Goal: Information Seeking & Learning: Check status

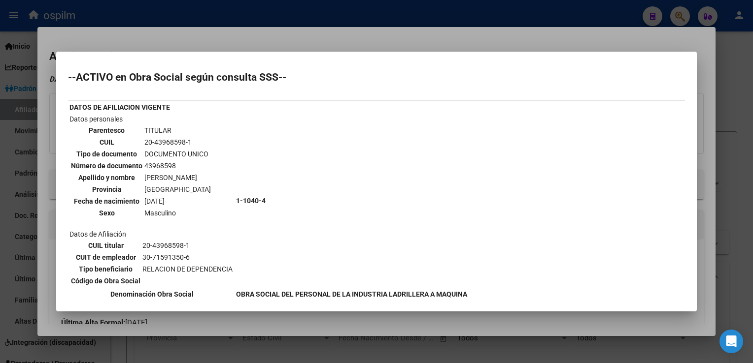
click at [175, 38] on div at bounding box center [376, 181] width 753 height 363
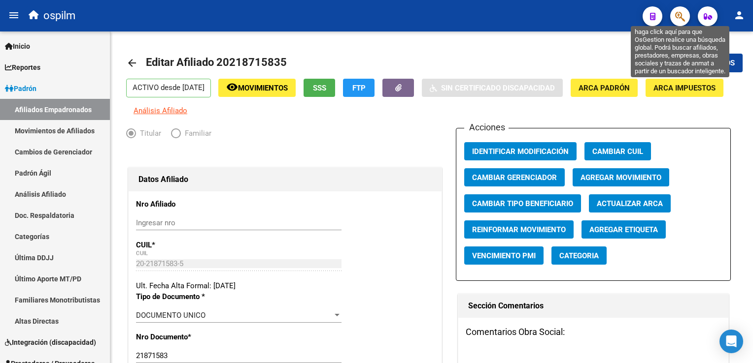
click at [678, 15] on icon "button" at bounding box center [680, 16] width 10 height 11
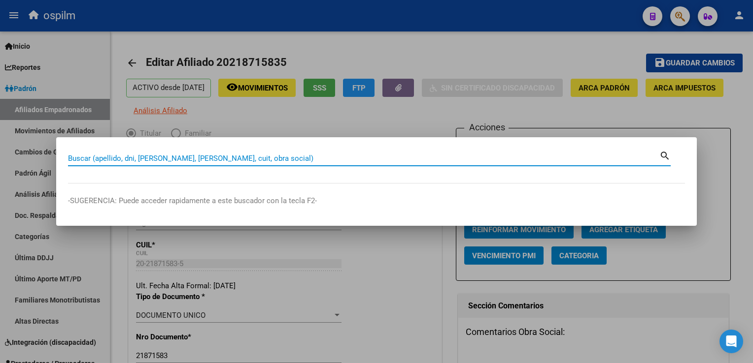
drag, startPoint x: 184, startPoint y: 162, endPoint x: 187, endPoint y: 157, distance: 5.1
paste input "27411318872"
type input "27411318872"
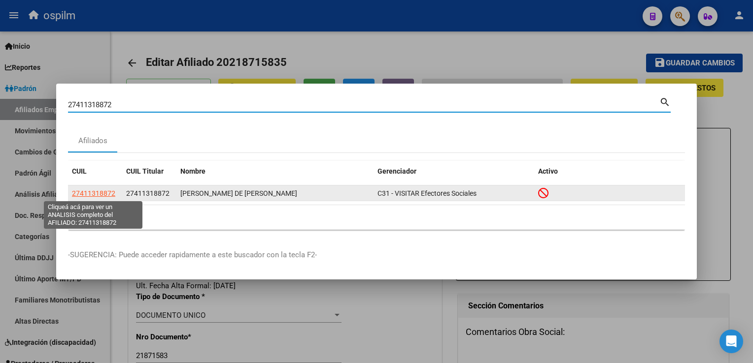
click at [93, 195] on span "27411318872" at bounding box center [93, 194] width 43 height 8
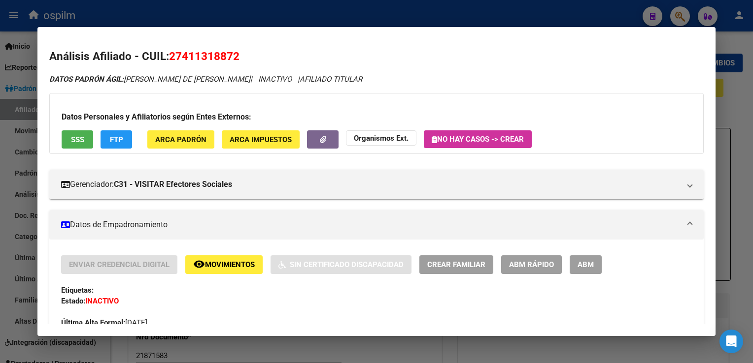
click at [197, 263] on mat-icon "remove_red_eye" at bounding box center [199, 265] width 12 height 12
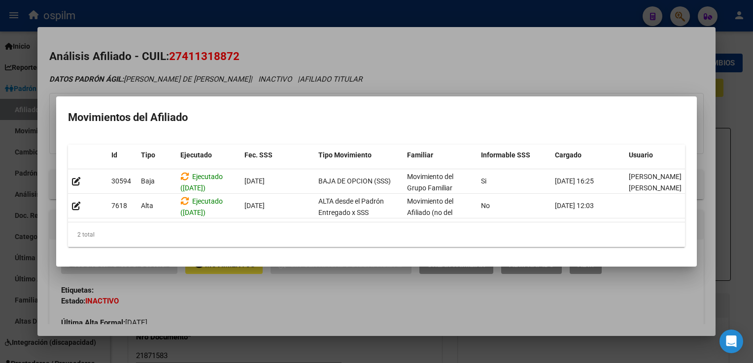
click at [483, 59] on div at bounding box center [376, 181] width 753 height 363
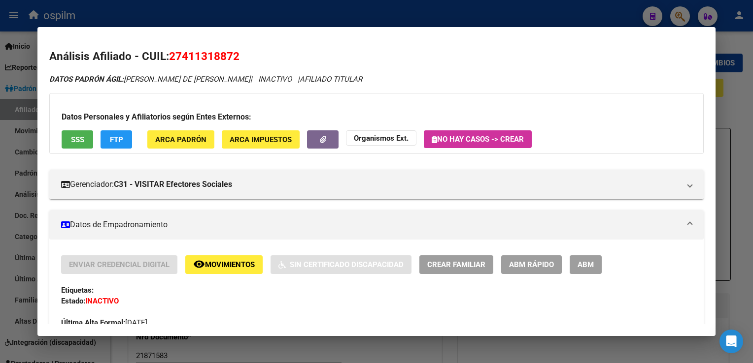
click at [533, 262] on span "ABM Rápido" at bounding box center [531, 265] width 45 height 9
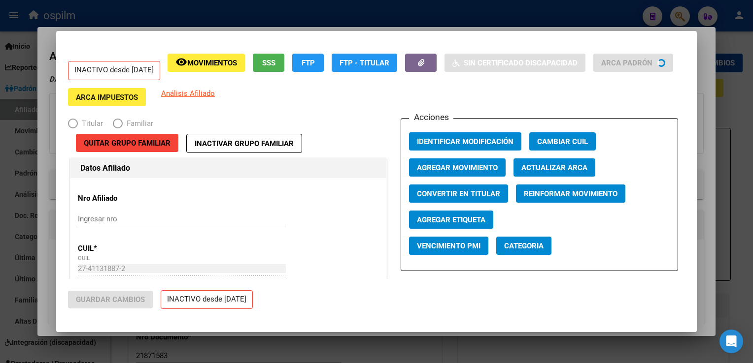
radio input "true"
type input "27-41131887-2"
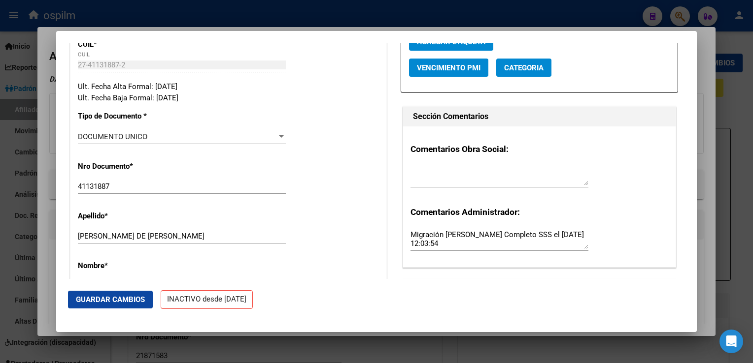
scroll to position [227, 0]
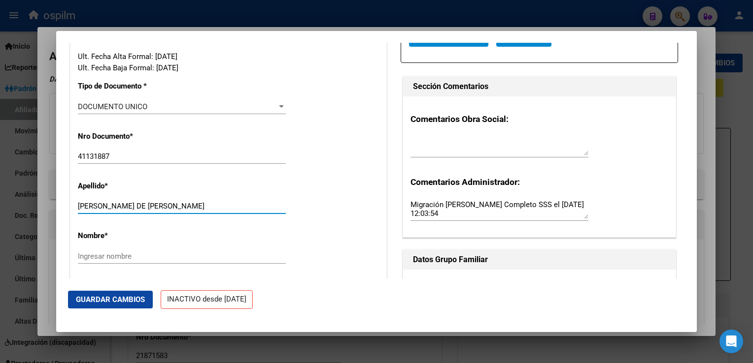
drag, startPoint x: 148, startPoint y: 212, endPoint x: 201, endPoint y: 216, distance: 53.3
click at [216, 211] on input "[PERSON_NAME] DE [PERSON_NAME]" at bounding box center [182, 206] width 208 height 9
type input "[PERSON_NAME] [PERSON_NAME]"
click at [79, 258] on div "Ingresar nombre" at bounding box center [182, 256] width 208 height 15
paste input "[PERSON_NAME]"
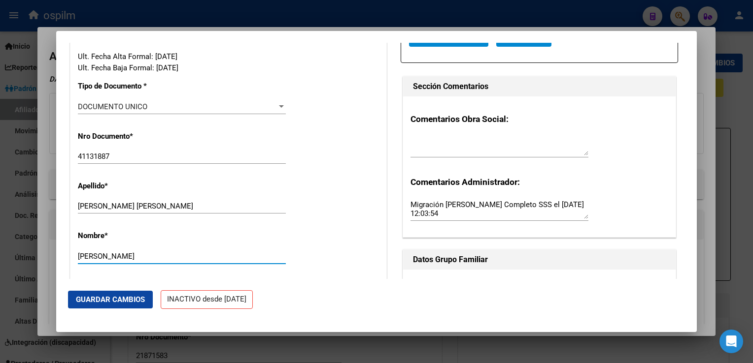
type input "[PERSON_NAME]"
type input "[EMAIL_ADDRESS][DOMAIN_NAME]"
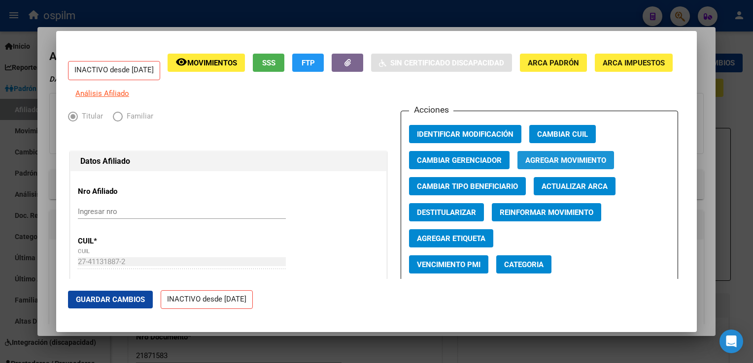
click at [563, 165] on span "Agregar Movimiento" at bounding box center [565, 160] width 81 height 9
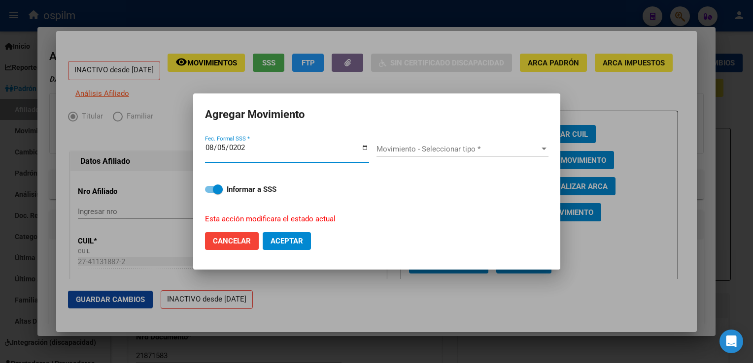
type input "[DATE]"
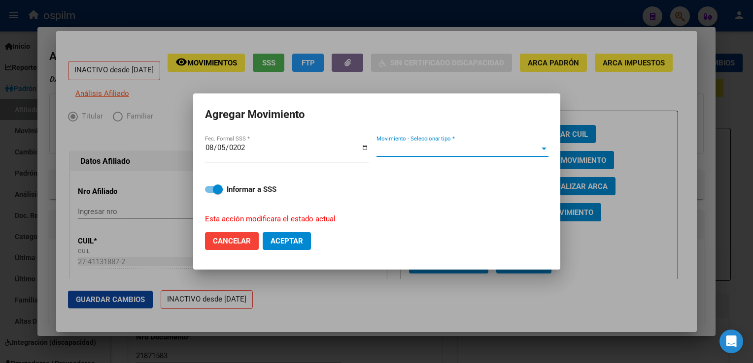
click at [502, 150] on span "Movimiento - Seleccionar tipo *" at bounding box center [457, 149] width 163 height 9
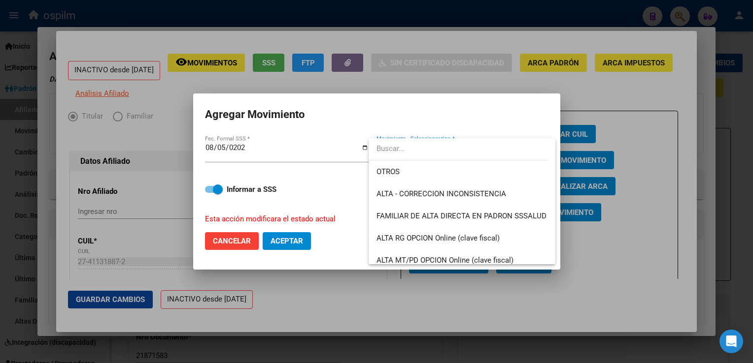
scroll to position [164, 0]
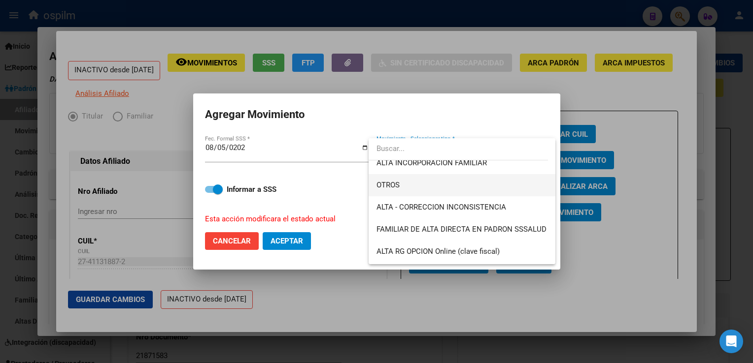
click at [400, 186] on span "OTROS" at bounding box center [461, 185] width 171 height 22
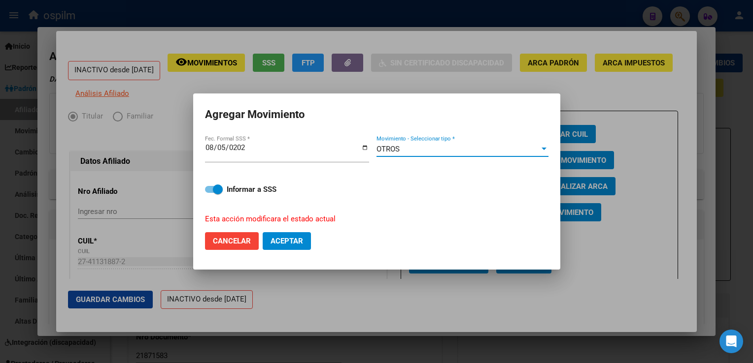
click at [287, 241] on span "Aceptar" at bounding box center [286, 241] width 33 height 9
checkbox input "false"
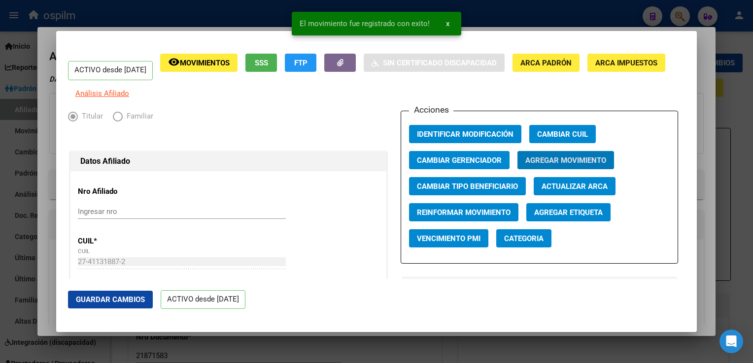
click at [701, 78] on div at bounding box center [376, 181] width 753 height 363
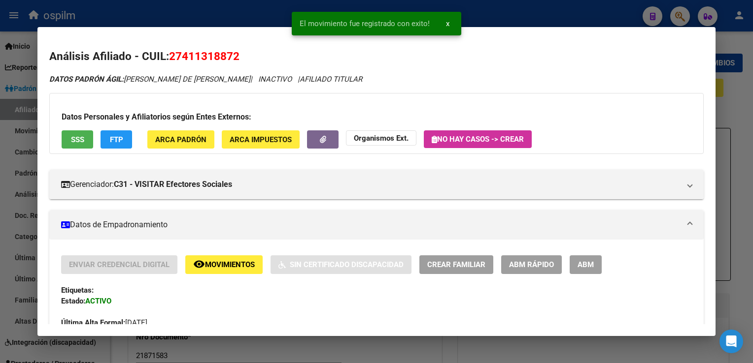
click at [221, 266] on span "Movimientos" at bounding box center [230, 265] width 50 height 9
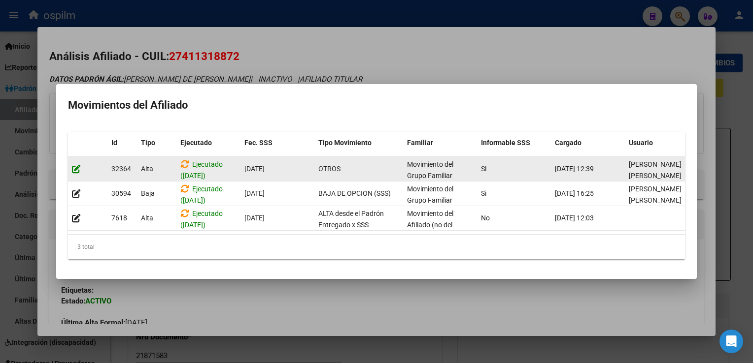
click at [74, 166] on icon at bounding box center [76, 168] width 9 height 9
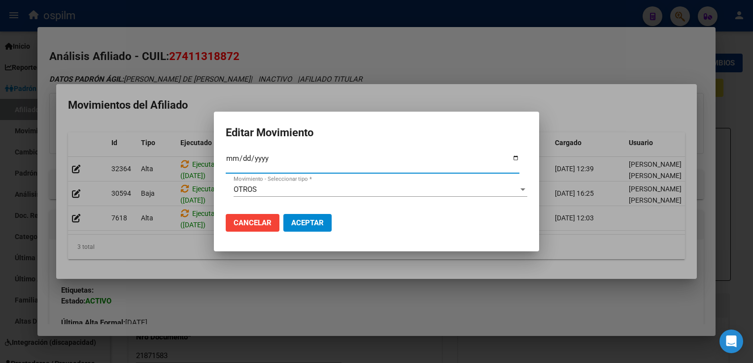
type input "[DATE]"
click at [286, 227] on button "Aceptar" at bounding box center [307, 223] width 48 height 18
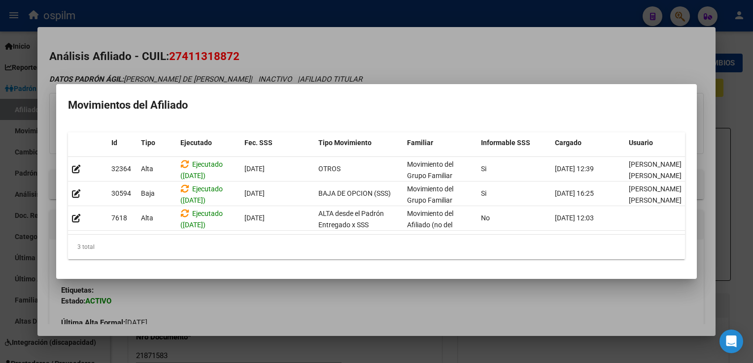
click at [567, 39] on div at bounding box center [376, 181] width 753 height 363
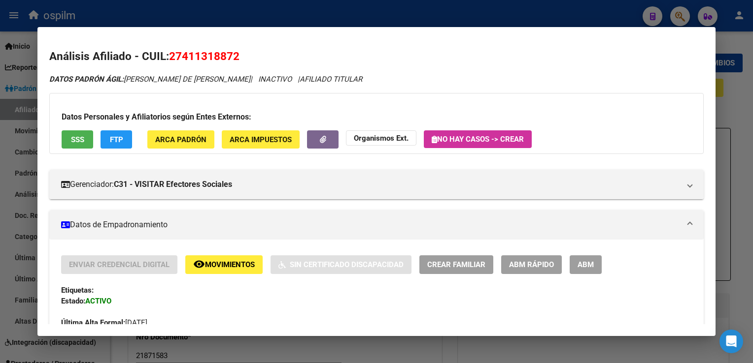
click at [368, 6] on div at bounding box center [376, 181] width 753 height 363
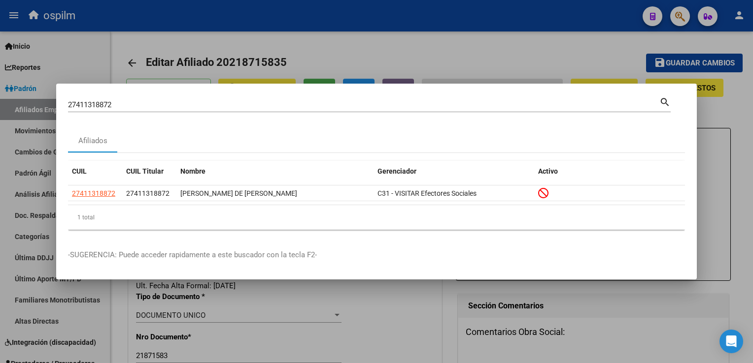
click at [293, 13] on div at bounding box center [376, 181] width 753 height 363
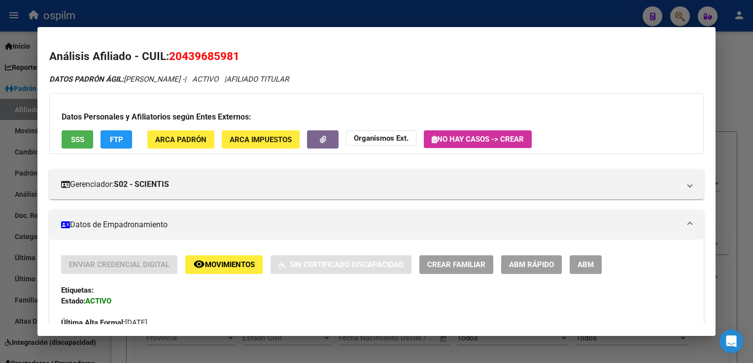
scroll to position [802, 0]
click at [323, 11] on div at bounding box center [376, 181] width 753 height 363
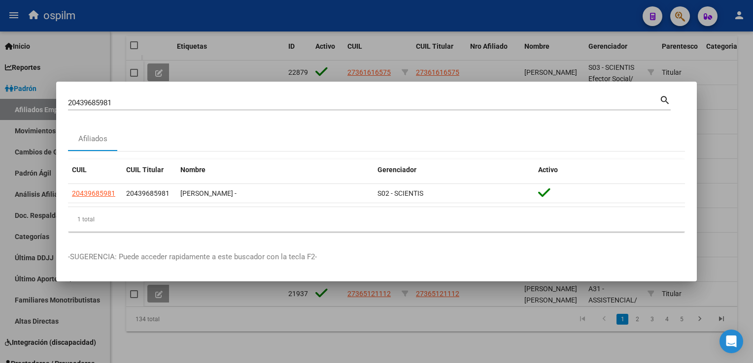
click at [549, 15] on div at bounding box center [376, 181] width 753 height 363
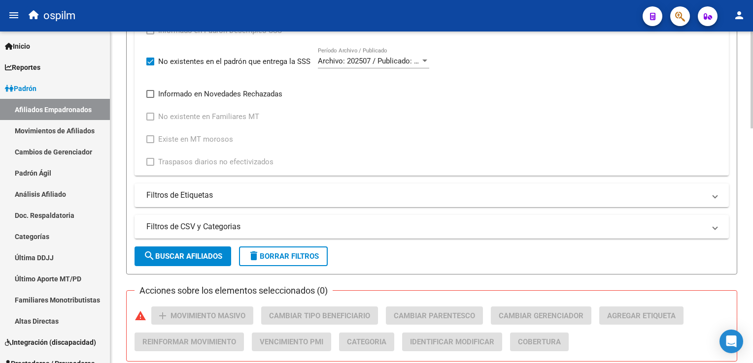
click at [746, 166] on div "PADRON -> Afiliados Empadronados (alt+a) add Crear Afiliado file_download Expor…" at bounding box center [432, 133] width 645 height 1128
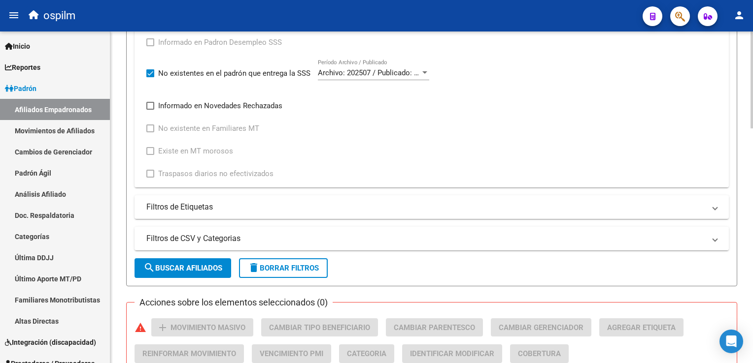
drag, startPoint x: 746, startPoint y: 159, endPoint x: 744, endPoint y: 149, distance: 10.0
click at [745, 153] on div "PADRON -> Afiliados Empadronados (alt+a) add Crear Afiliado file_download Expor…" at bounding box center [431, 145] width 642 height 1128
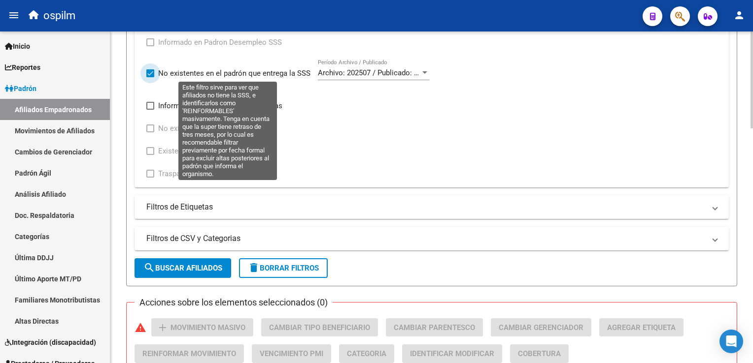
click at [151, 69] on span at bounding box center [150, 73] width 8 height 8
click at [150, 77] on input "No existentes en el padrón que entrega la SSS" at bounding box center [150, 77] width 0 height 0
checkbox input "false"
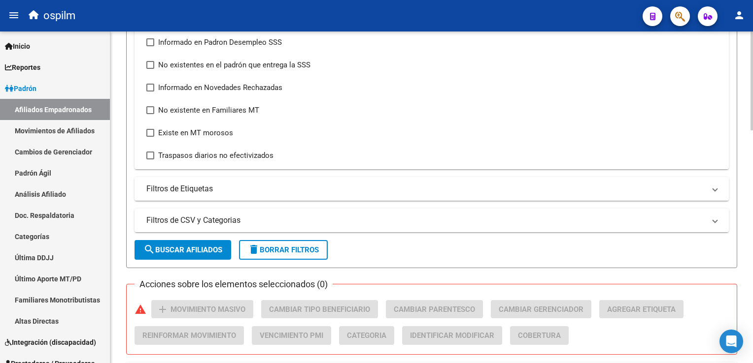
click at [146, 80] on div "Informado en Novedad SSS Informado en Padron Desempleo SSS No existentes en el …" at bounding box center [431, 92] width 594 height 156
drag, startPoint x: 146, startPoint y: 80, endPoint x: 151, endPoint y: 84, distance: 6.6
click at [151, 84] on span at bounding box center [150, 88] width 8 height 8
click at [150, 92] on input "Informado en Novedades Rechazadas" at bounding box center [150, 92] width 0 height 0
checkbox input "true"
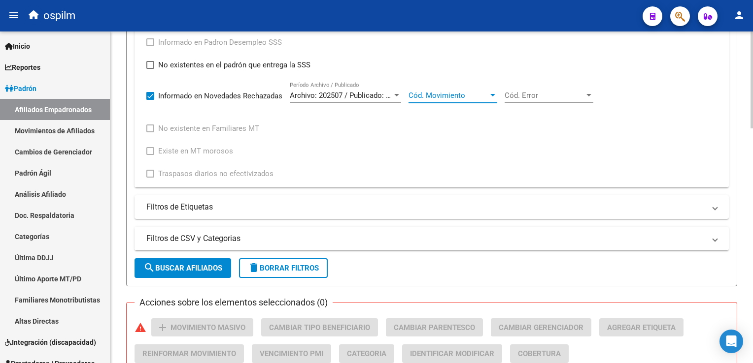
click at [452, 94] on span "Cód. Movimiento" at bounding box center [448, 95] width 80 height 9
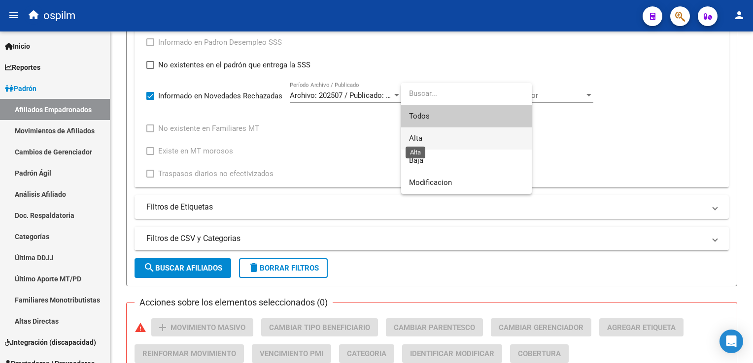
click at [418, 137] on span "Alta" at bounding box center [415, 138] width 13 height 9
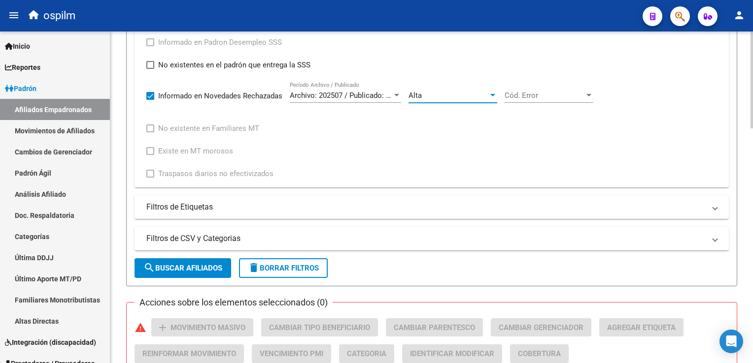
click at [519, 97] on span "Cód. Error" at bounding box center [544, 95] width 80 height 9
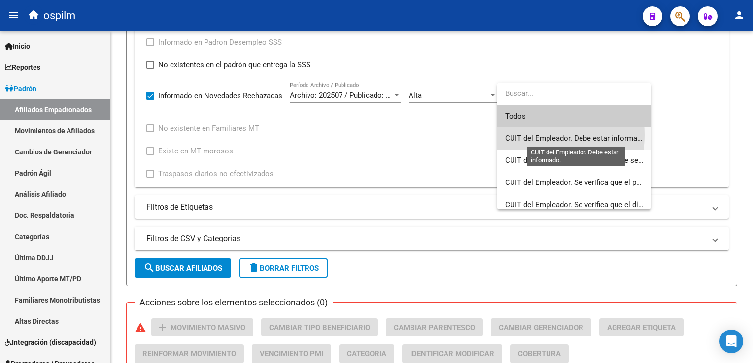
click at [529, 135] on span "CUIT del Empleador. Debe estar informado." at bounding box center [576, 138] width 142 height 9
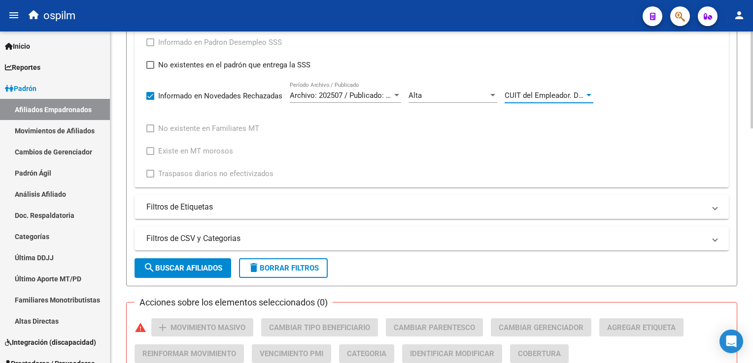
click at [179, 271] on span "search Buscar Afiliados" at bounding box center [182, 268] width 79 height 9
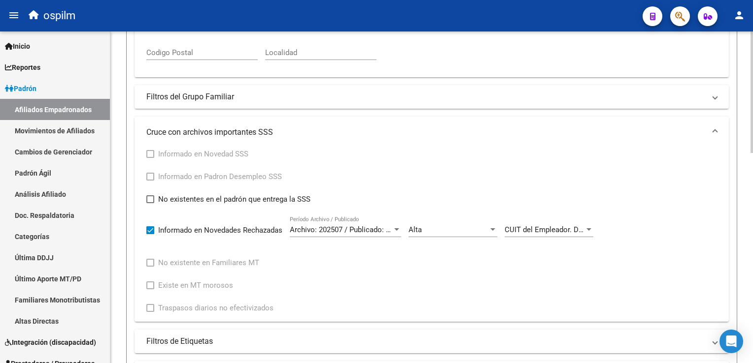
click at [752, 154] on html "menu ospilm person Firma Express Inicio Instructivos Contacto OS Reportes Ingre…" at bounding box center [376, 181] width 753 height 363
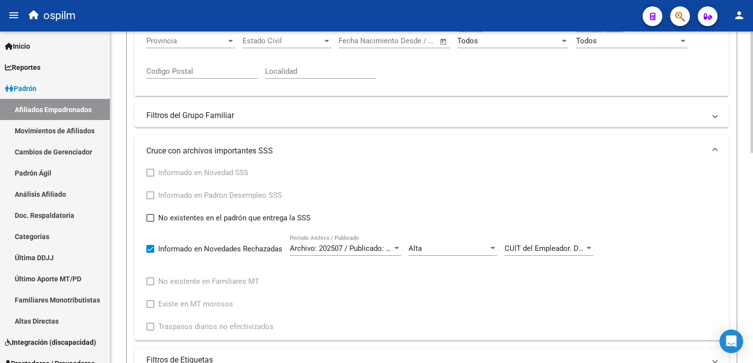
click at [752, 148] on div at bounding box center [751, 201] width 2 height 122
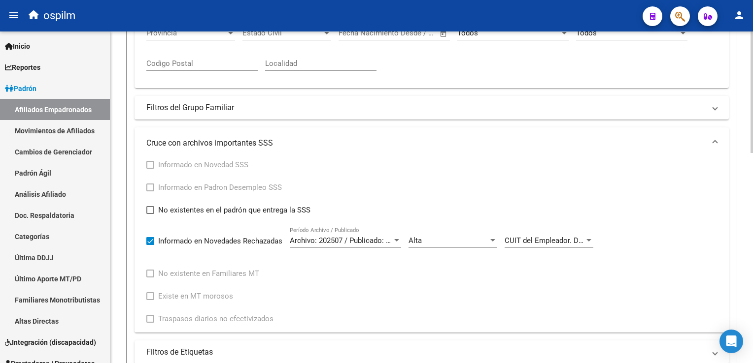
click at [578, 239] on span "CUIT del Empleador. Debe estar informado." at bounding box center [575, 240] width 142 height 9
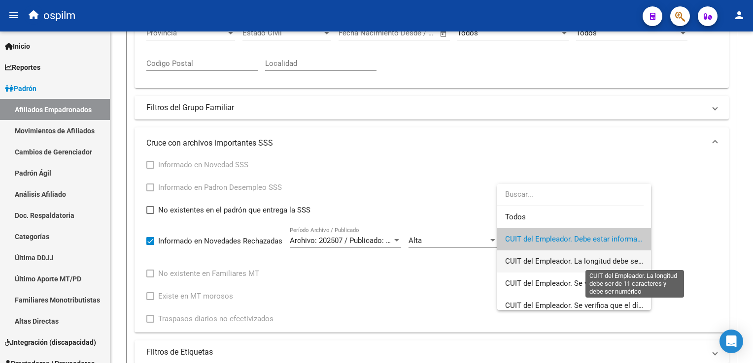
click at [540, 263] on span "CUIT del Empleador. La longitud debe ser de 11 caracteres y debe ser numérico" at bounding box center [635, 261] width 261 height 9
click at [540, 263] on div "Informado en Novedad SSS Informado en Padron Desempleo SSS No existentes en el …" at bounding box center [373, 242] width 454 height 166
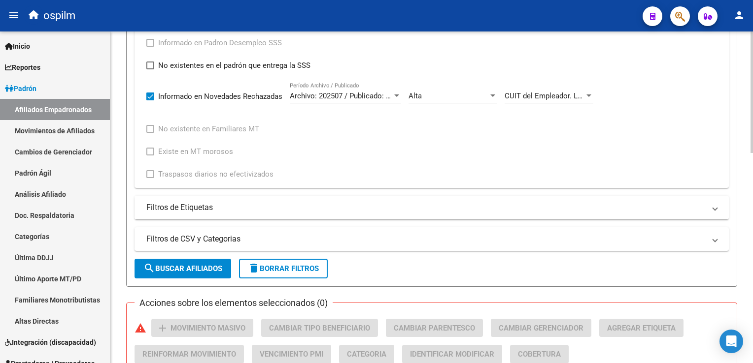
scroll to position [453, 0]
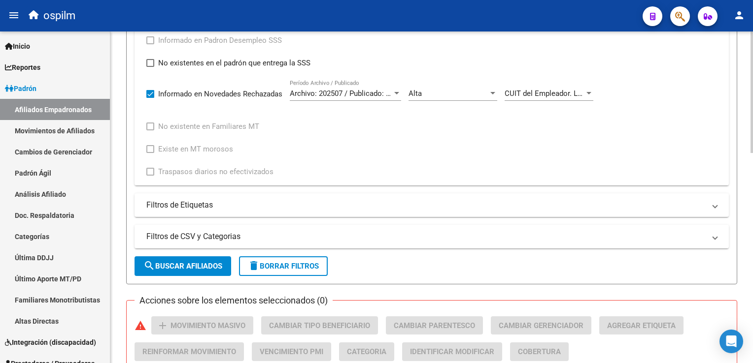
click at [752, 212] on html "menu ospilm person Firma Express Inicio Instructivos Contacto OS Reportes Ingre…" at bounding box center [376, 181] width 753 height 363
click at [197, 271] on button "search Buscar Afiliados" at bounding box center [182, 267] width 97 height 20
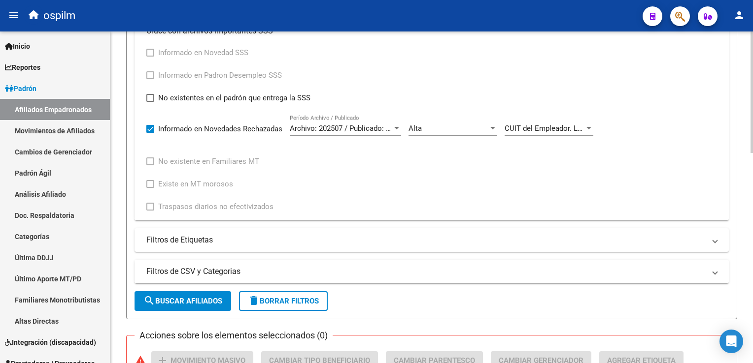
scroll to position [365, 0]
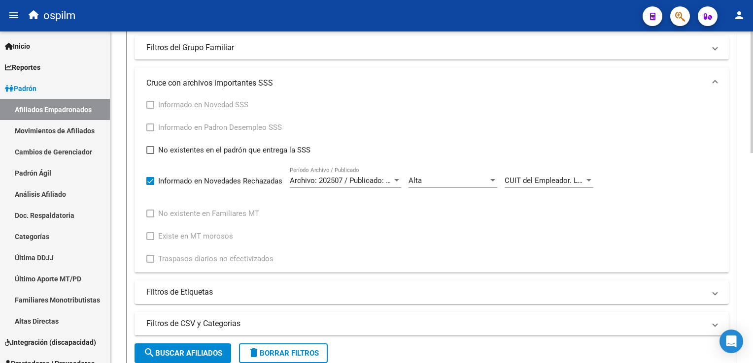
click at [743, 169] on div "PADRON -> Afiliados Empadronados (alt+a) add Crear Afiliado file_download Expor…" at bounding box center [432, 119] width 645 height 907
click at [534, 172] on div "CUIT del Empleador. La longitud debe ser de 11 caracteres y debe ser numérico C…" at bounding box center [548, 177] width 89 height 21
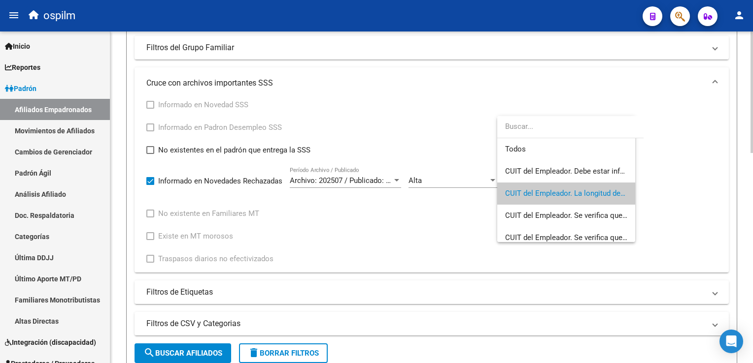
scroll to position [14, 0]
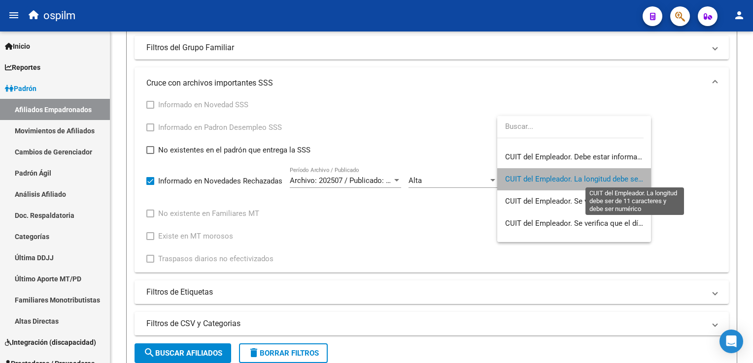
click at [574, 183] on span "CUIT del Empleador. La longitud debe ser de 11 caracteres y debe ser numérico" at bounding box center [635, 179] width 261 height 9
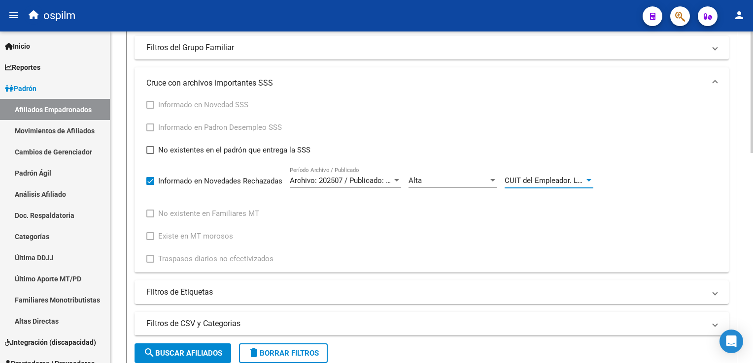
click at [542, 178] on span "CUIT del Empleador. La longitud debe ser de 11 caracteres y debe ser numérico" at bounding box center [634, 180] width 261 height 9
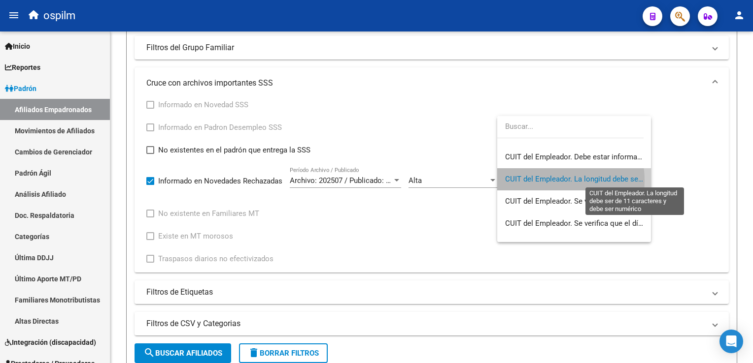
click at [543, 180] on span "CUIT del Empleador. La longitud debe ser de 11 caracteres y debe ser numérico" at bounding box center [635, 179] width 261 height 9
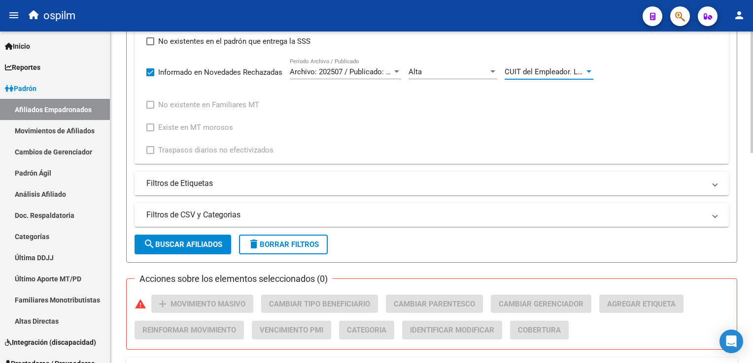
click at [748, 232] on div "PADRON -> Afiliados Empadronados (alt+a) add Crear Afiliado file_download Expor…" at bounding box center [432, 10] width 645 height 907
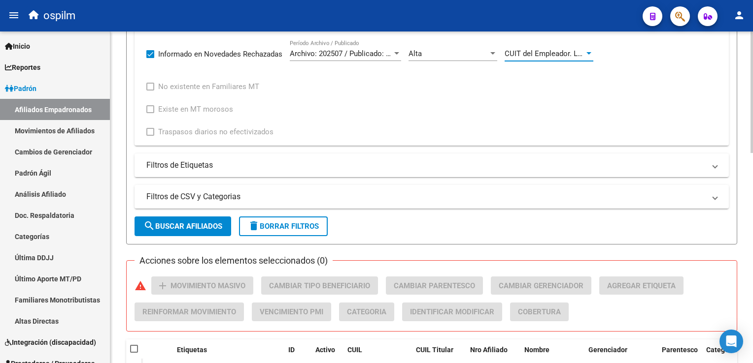
click at [159, 225] on span "search Buscar Afiliados" at bounding box center [182, 226] width 79 height 9
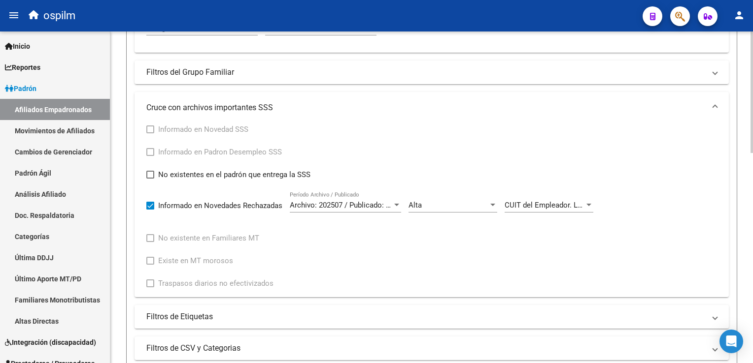
scroll to position [329, 0]
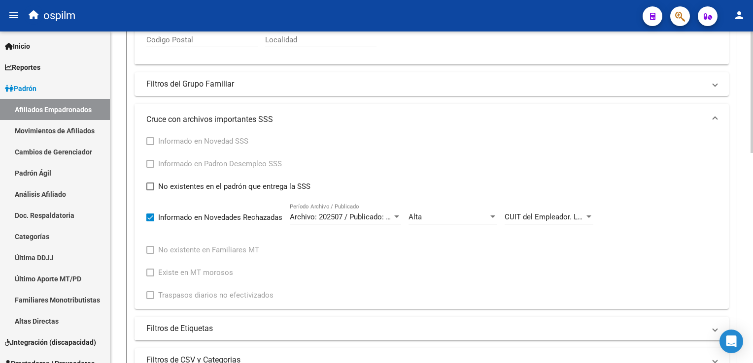
click at [752, 161] on html "menu ospilm person Firma Express Inicio Instructivos Contacto OS Reportes Ingre…" at bounding box center [376, 181] width 753 height 363
click at [562, 218] on span "CUIT del Empleador. La longitud debe ser de 11 caracteres y debe ser numérico" at bounding box center [634, 217] width 261 height 9
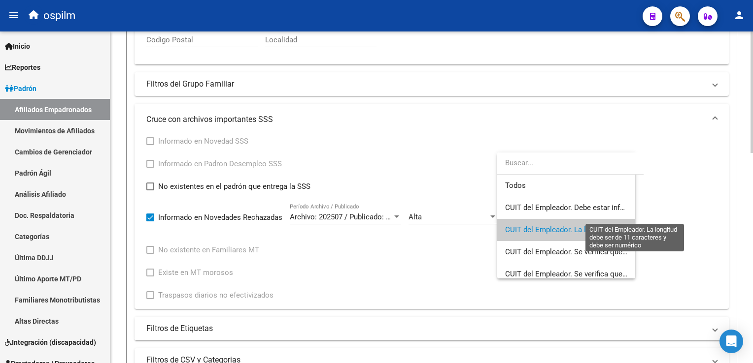
scroll to position [14, 0]
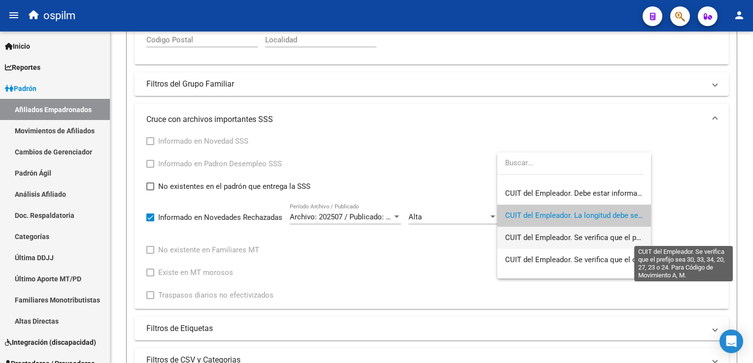
click at [572, 241] on span "CUIT del Empleador. Se verifica que el prefijo sea 30, 33, 34, 20, 27, 23 o 24.…" at bounding box center [684, 237] width 359 height 9
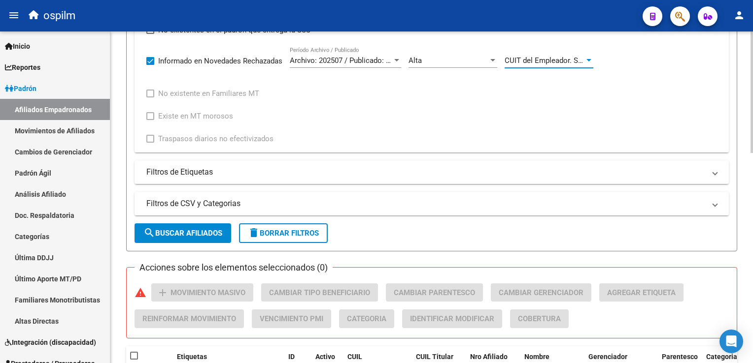
click at [752, 230] on html "menu ospilm person Firma Express Inicio Instructivos Contacto OS Reportes Ingre…" at bounding box center [376, 181] width 753 height 363
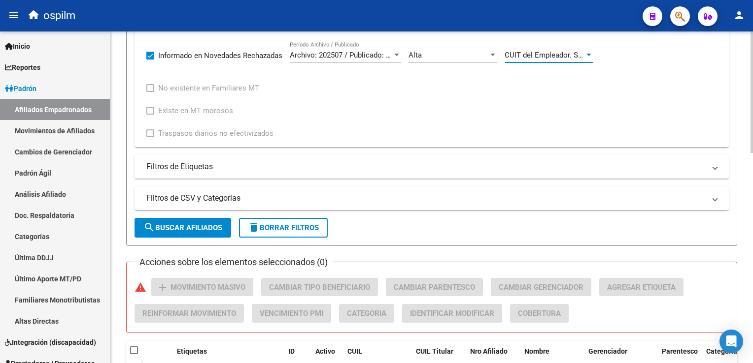
click at [200, 221] on button "search Buscar Afiliados" at bounding box center [182, 228] width 97 height 20
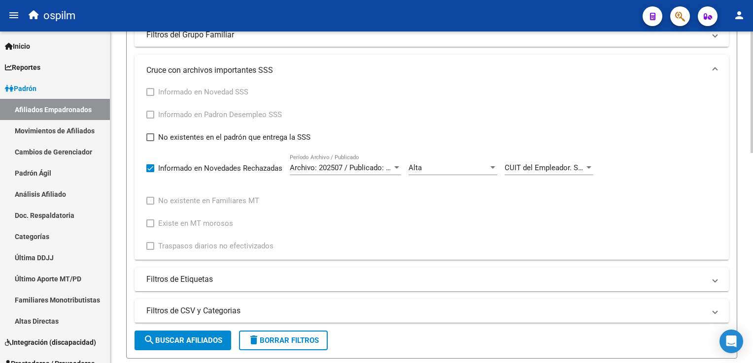
scroll to position [376, 0]
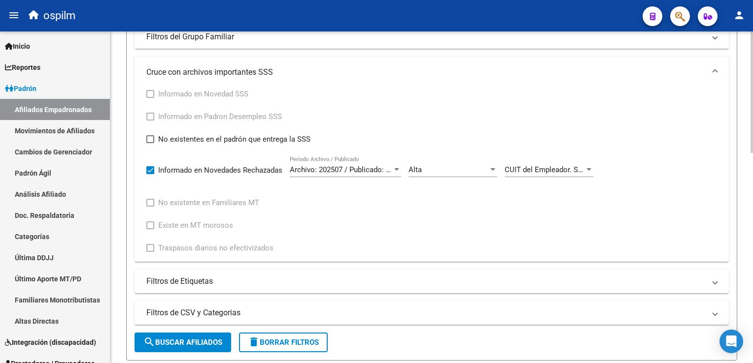
click at [746, 177] on div "PADRON -> Afiliados Empadronados (alt+a) add Crear Afiliado file_download Expor…" at bounding box center [432, 108] width 645 height 907
click at [536, 167] on span "CUIT del Empleador. Se verifica que el prefijo sea 30, 33, 34, 20, 27, 23 o 24.…" at bounding box center [683, 169] width 359 height 9
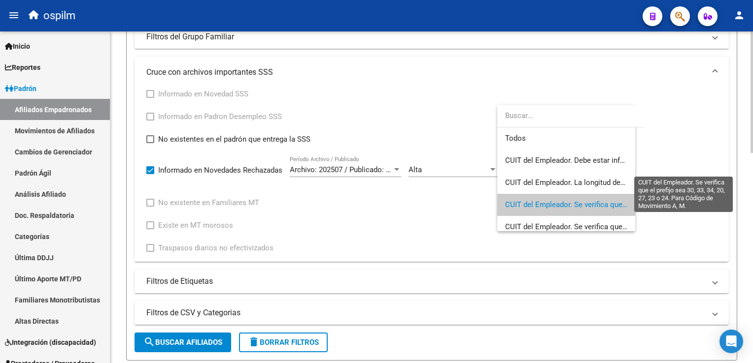
scroll to position [36, 0]
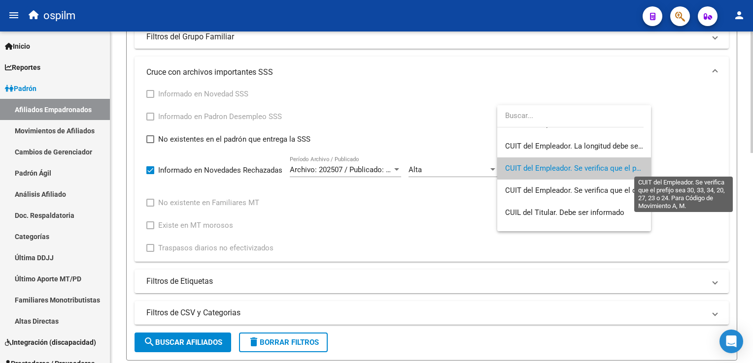
click at [536, 167] on span "CUIT del Empleador. Se verifica que el prefijo sea 30, 33, 34, 20, 27, 23 o 24.…" at bounding box center [684, 168] width 359 height 9
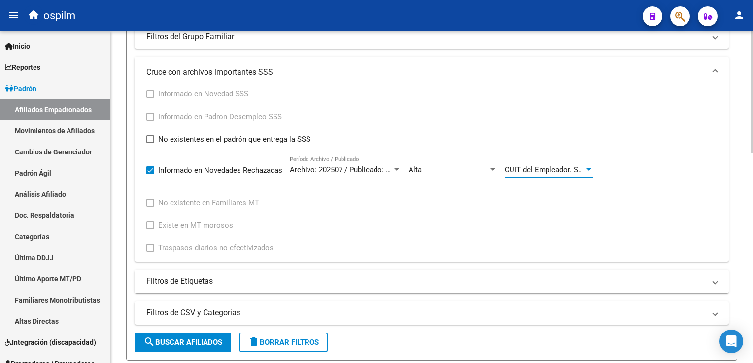
drag, startPoint x: 181, startPoint y: 341, endPoint x: 560, endPoint y: 245, distance: 391.2
click at [183, 339] on span "search Buscar Afiliados" at bounding box center [182, 342] width 79 height 9
drag, startPoint x: 749, startPoint y: 180, endPoint x: 745, endPoint y: 236, distance: 55.8
click at [745, 236] on div "PADRON -> Afiliados Empadronados (alt+a) add Crear Afiliado file_download Expor…" at bounding box center [431, 108] width 642 height 907
drag, startPoint x: 745, startPoint y: 236, endPoint x: 705, endPoint y: 180, distance: 68.2
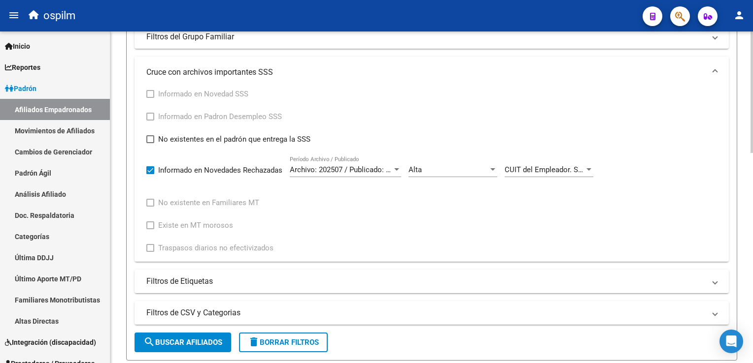
click at [669, 132] on div "Informado en Novedad SSS Informado en Padron Desempleo SSS No existentes en el …" at bounding box center [431, 171] width 570 height 166
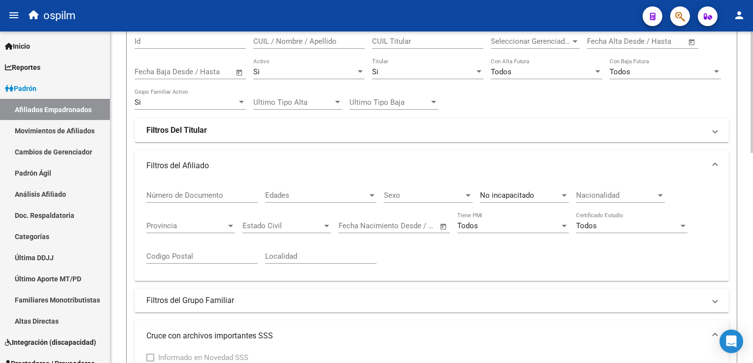
scroll to position [572, 0]
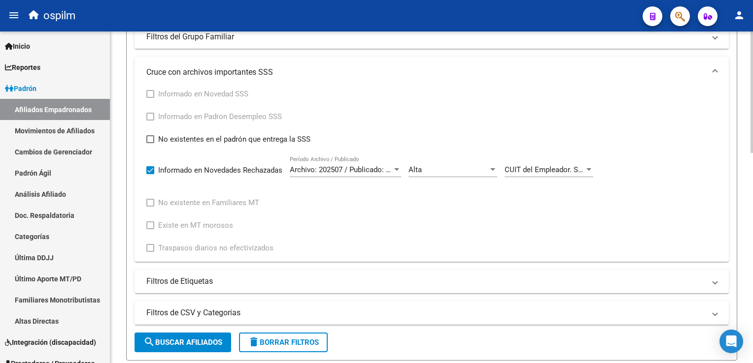
click at [751, 178] on div at bounding box center [751, 230] width 2 height 122
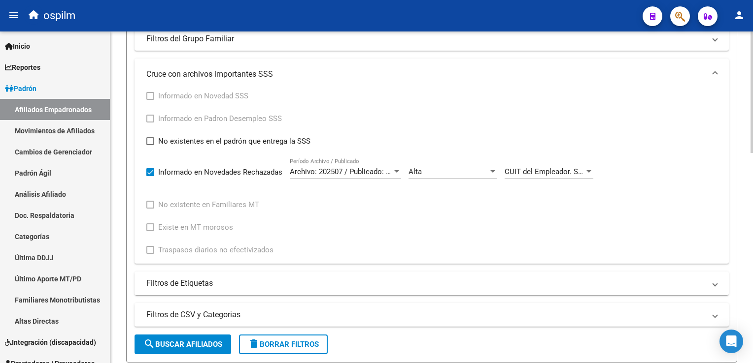
click at [534, 170] on span "CUIT del Empleador. Se verifica que el prefijo sea 30, 33, 34, 20, 27, 23 o 24.…" at bounding box center [683, 171] width 359 height 9
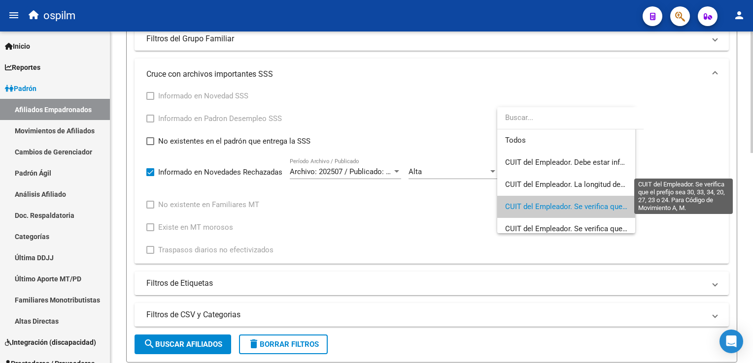
scroll to position [36, 0]
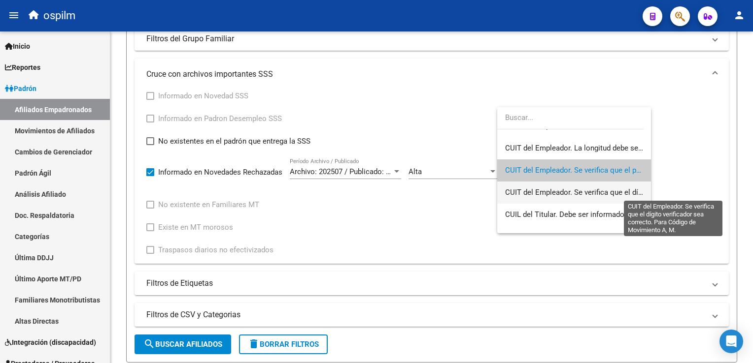
click at [530, 195] on span "CUIT del Empleador. Se verifica que el dígito verificador sea correcto. Para Có…" at bounding box center [675, 192] width 340 height 9
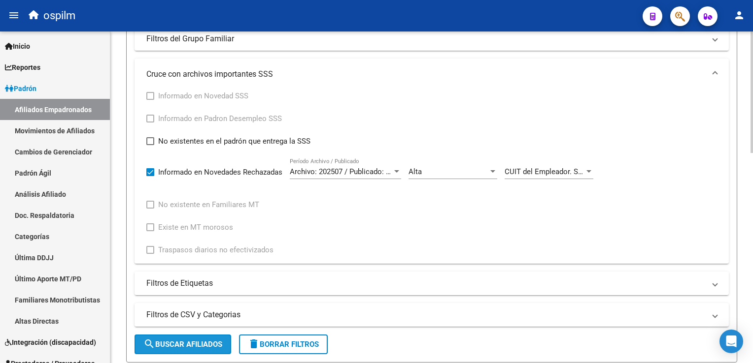
click at [195, 351] on button "search Buscar Afiliados" at bounding box center [182, 345] width 97 height 20
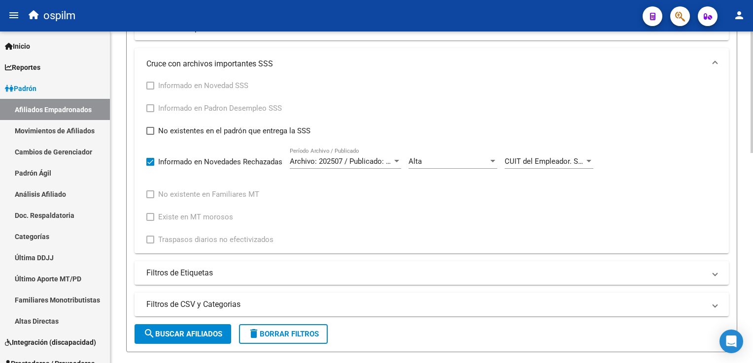
scroll to position [382, 0]
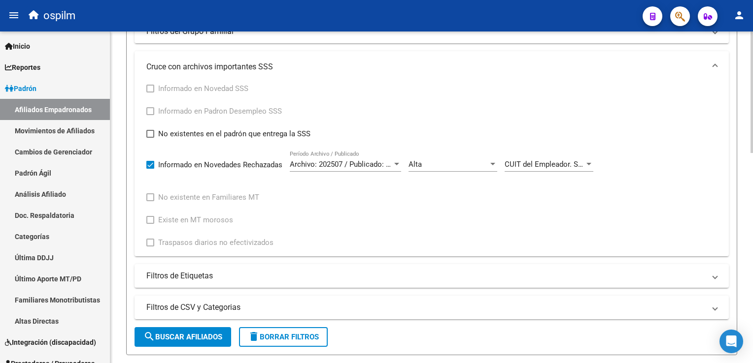
click at [736, 183] on div "PADRON -> Afiliados Empadronados (alt+a) add Crear Afiliado file_download Expor…" at bounding box center [432, 103] width 645 height 907
click at [547, 166] on span "CUIT del Empleador. Se verifica que el dígito verificador sea correcto. Para Có…" at bounding box center [674, 164] width 340 height 9
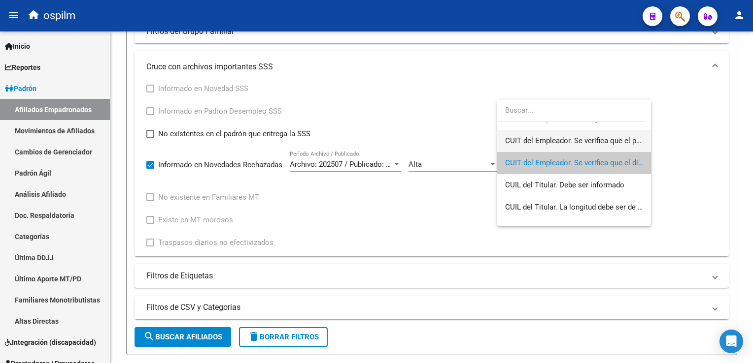
scroll to position [0, 0]
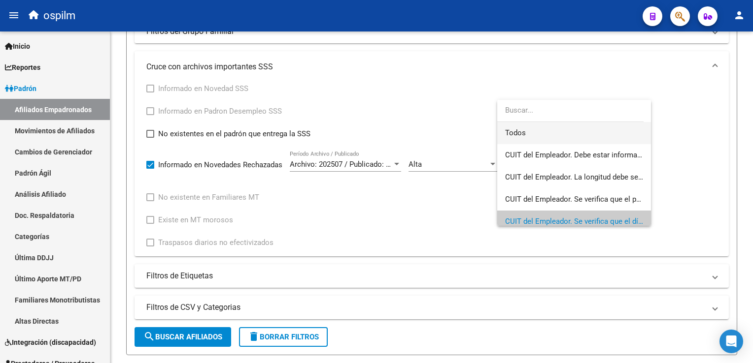
click at [525, 131] on span "Todos" at bounding box center [574, 133] width 138 height 22
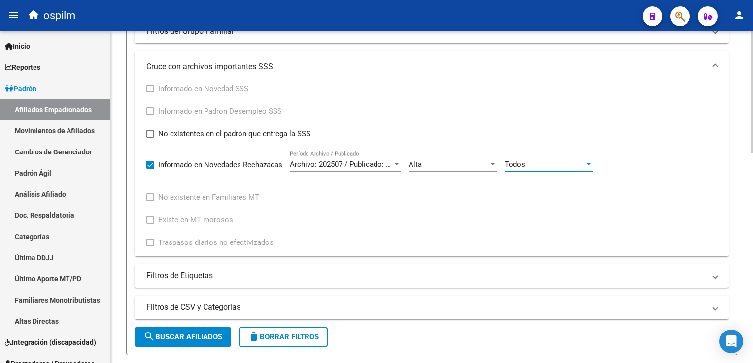
drag, startPoint x: 193, startPoint y: 331, endPoint x: 234, endPoint y: 311, distance: 46.0
click at [193, 330] on button "search Buscar Afiliados" at bounding box center [182, 338] width 97 height 20
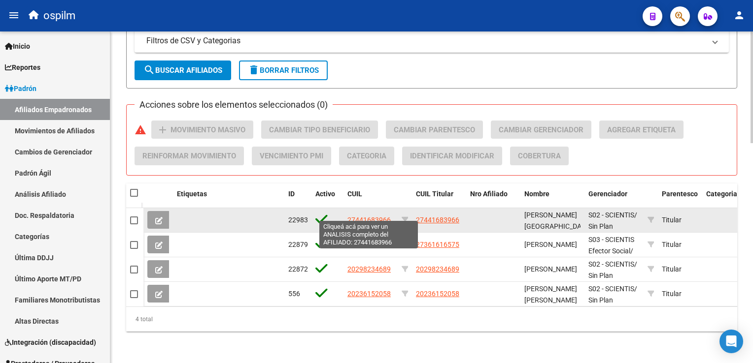
click at [354, 216] on span "27441683966" at bounding box center [368, 220] width 43 height 8
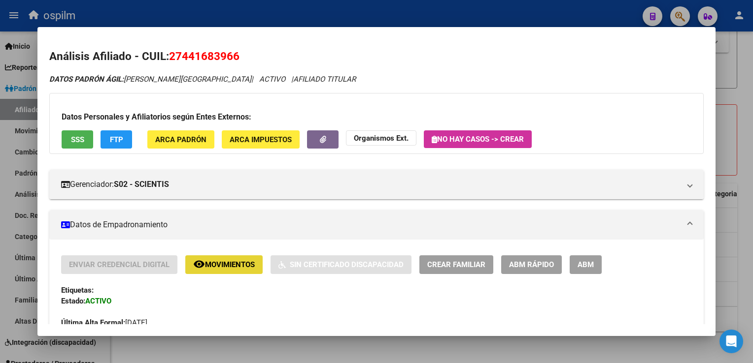
click at [209, 272] on button "remove_red_eye Movimientos" at bounding box center [223, 265] width 77 height 18
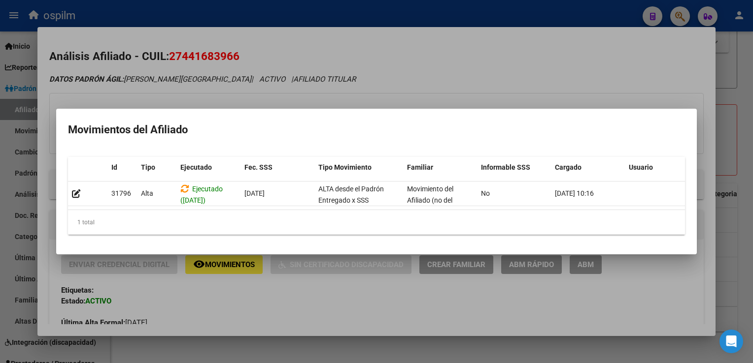
drag, startPoint x: 438, startPoint y: 57, endPoint x: 164, endPoint y: 107, distance: 279.5
click at [437, 57] on div at bounding box center [376, 181] width 753 height 363
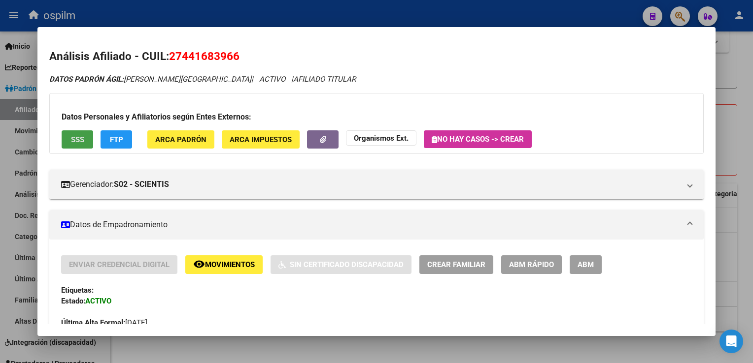
click at [79, 141] on span "SSS" at bounding box center [77, 139] width 13 height 9
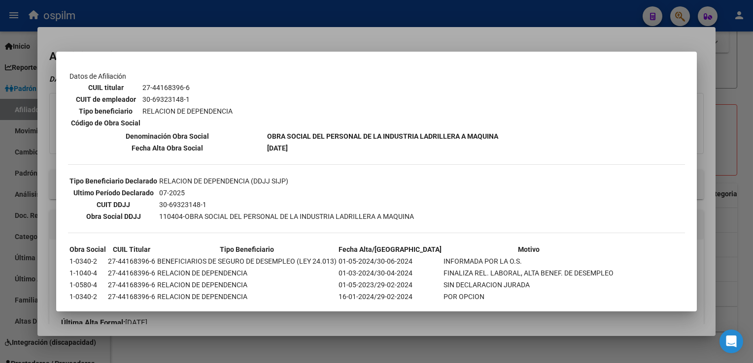
scroll to position [159, 0]
click at [280, 30] on div at bounding box center [376, 181] width 753 height 363
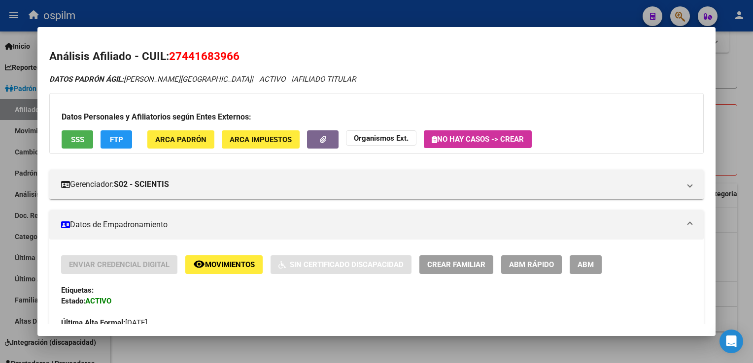
click at [112, 136] on span "FTP" at bounding box center [116, 139] width 13 height 9
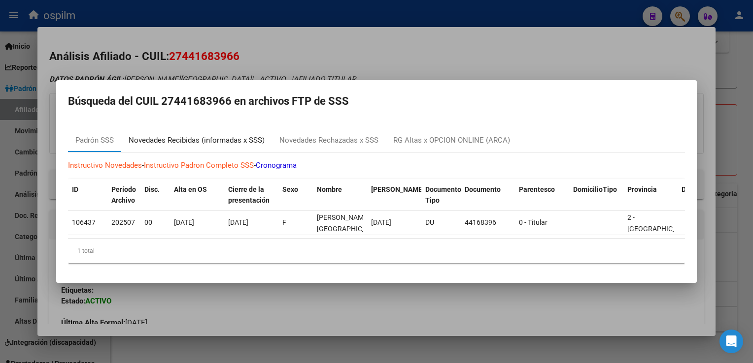
click at [164, 138] on div "Novedades Recibidas (informadas x SSS)" at bounding box center [197, 140] width 136 height 11
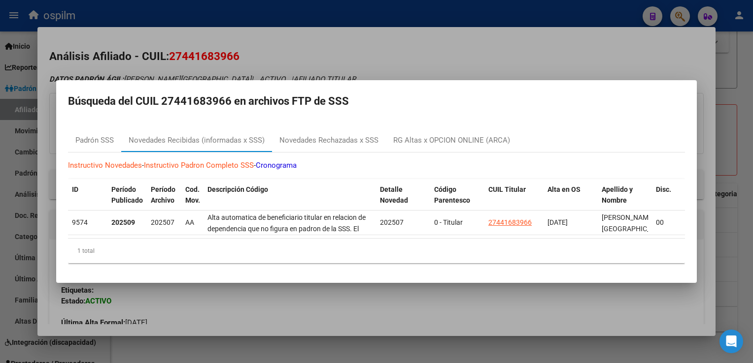
click at [301, 48] on div at bounding box center [376, 181] width 753 height 363
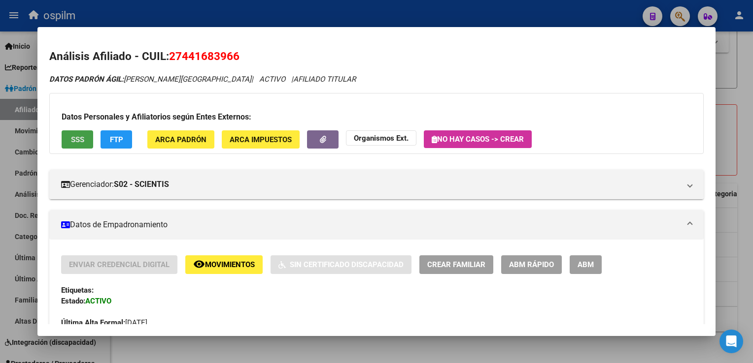
click at [82, 138] on span "SSS" at bounding box center [77, 139] width 13 height 9
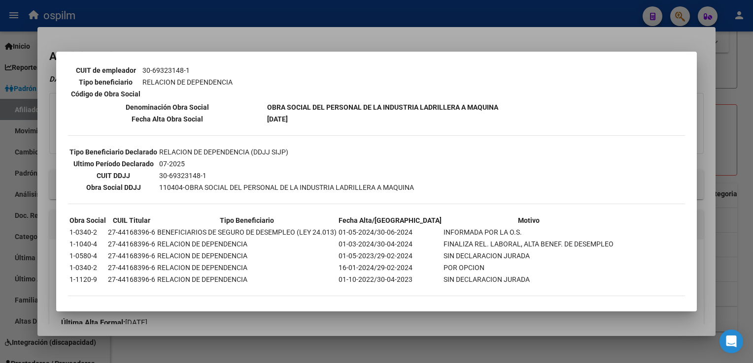
scroll to position [0, 0]
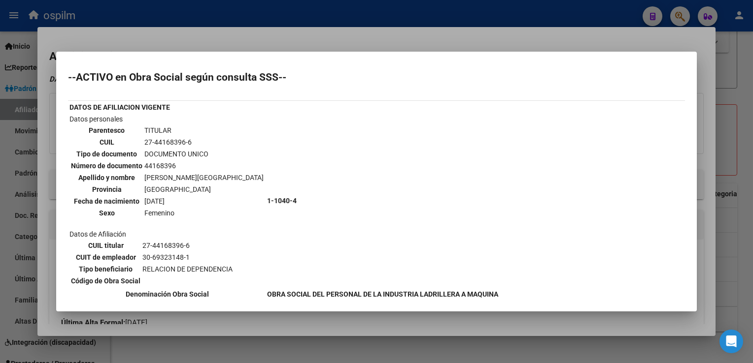
click at [292, 40] on div at bounding box center [376, 181] width 753 height 363
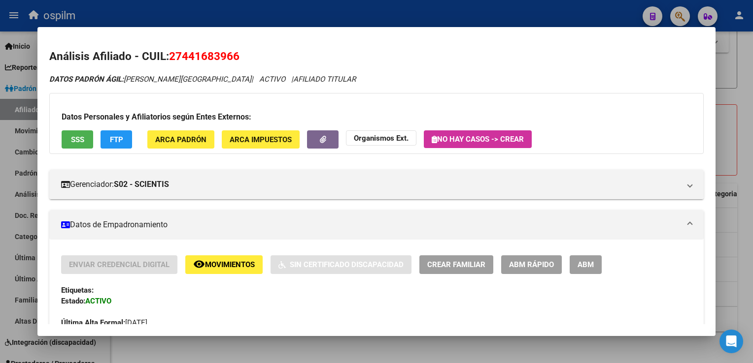
click at [116, 135] on span "FTP" at bounding box center [116, 139] width 13 height 9
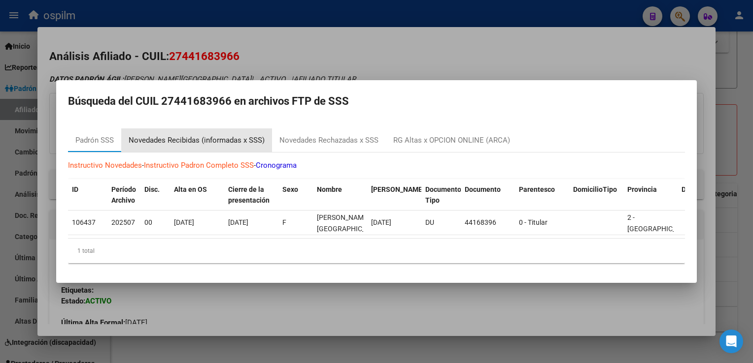
click at [197, 135] on div "Novedades Recibidas (informadas x SSS)" at bounding box center [197, 140] width 136 height 11
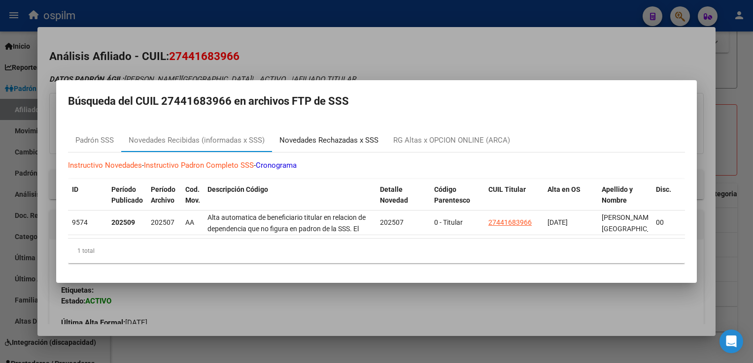
click at [329, 145] on div "Novedades Rechazadas x SSS" at bounding box center [329, 141] width 114 height 24
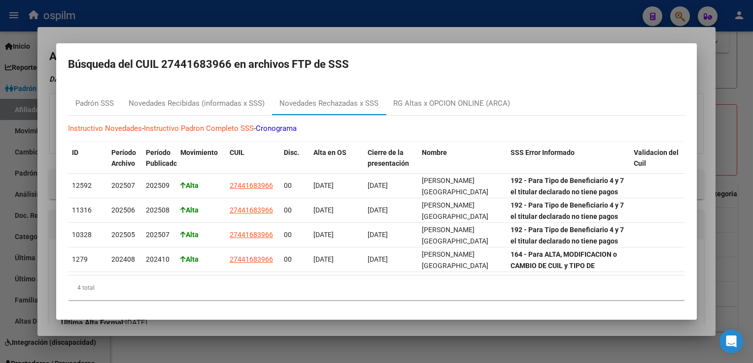
drag, startPoint x: 230, startPoint y: 58, endPoint x: 163, endPoint y: 60, distance: 67.5
click at [163, 60] on h2 "Búsqueda del CUIL 27441683966 en archivos FTP de SSS" at bounding box center [376, 64] width 617 height 19
copy h2 "27441683966"
click at [738, 117] on div at bounding box center [376, 181] width 753 height 363
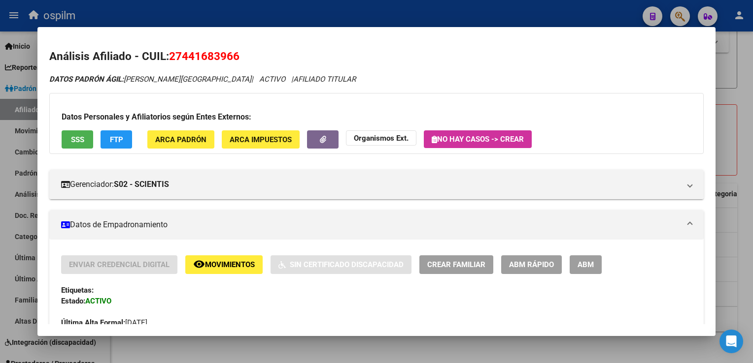
click at [738, 117] on div at bounding box center [376, 181] width 753 height 363
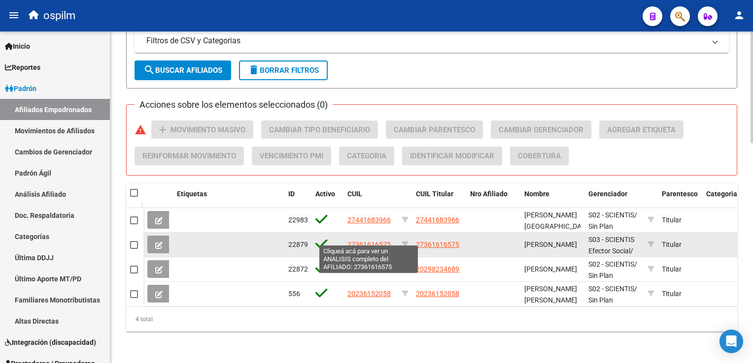
click at [364, 241] on span "27361616575" at bounding box center [368, 245] width 43 height 8
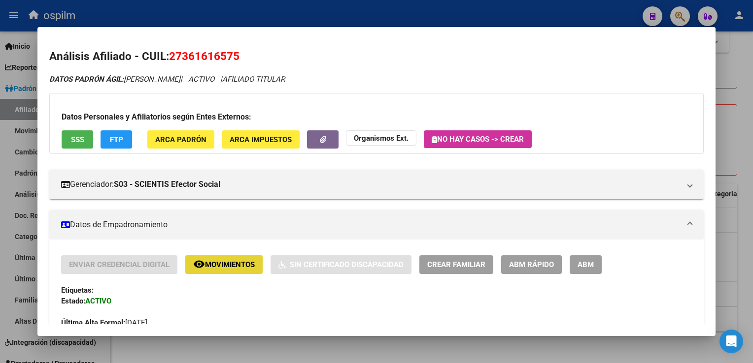
click at [218, 270] on button "remove_red_eye Movimientos" at bounding box center [223, 265] width 77 height 18
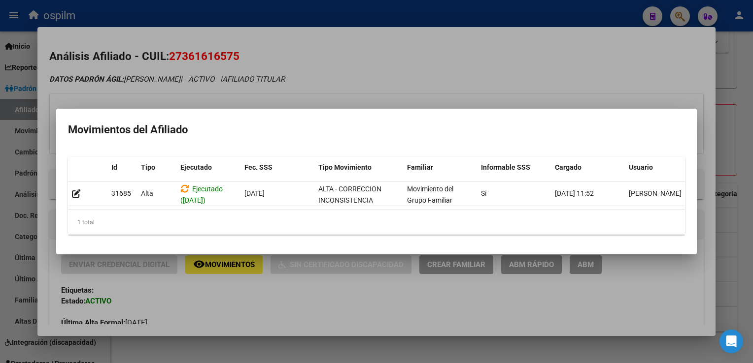
click at [476, 91] on div at bounding box center [376, 181] width 753 height 363
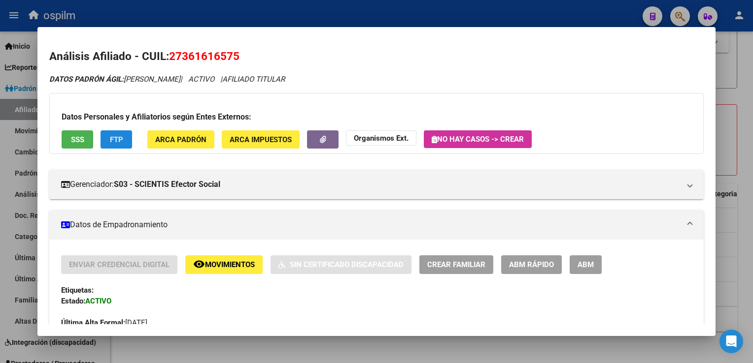
click at [113, 142] on span "FTP" at bounding box center [116, 139] width 13 height 9
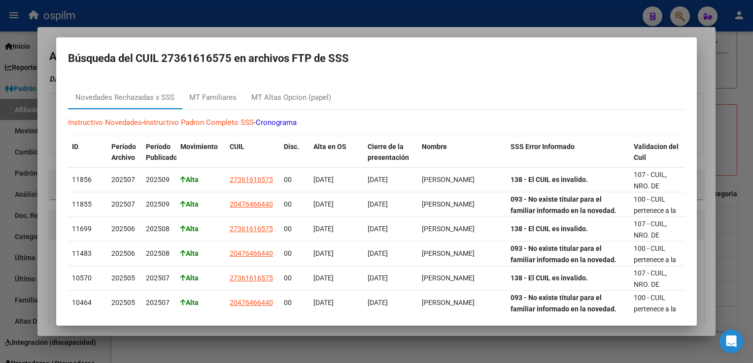
click at [330, 33] on div at bounding box center [376, 181] width 753 height 363
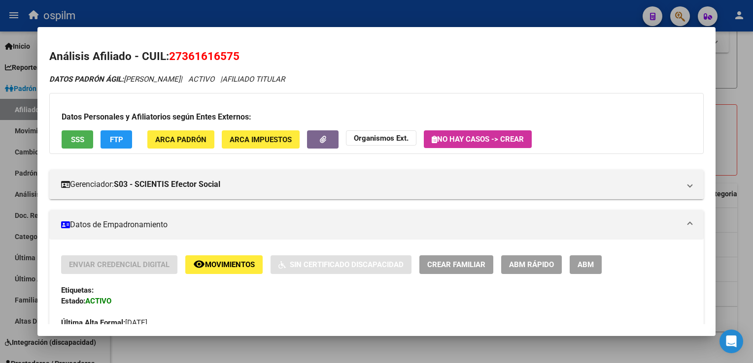
drag, startPoint x: 246, startPoint y: 56, endPoint x: 170, endPoint y: 62, distance: 76.1
click at [170, 62] on h2 "Análisis Afiliado - CUIL: 27361616575" at bounding box center [376, 56] width 654 height 17
copy span "27361616575"
click at [190, 138] on span "ARCA Padrón" at bounding box center [180, 139] width 51 height 9
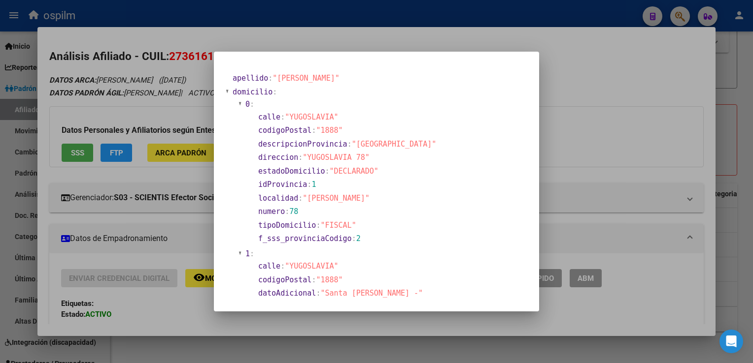
click at [433, 29] on div at bounding box center [376, 181] width 753 height 363
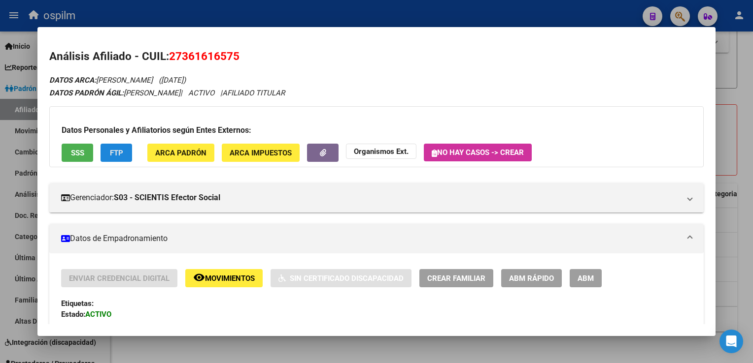
click at [116, 156] on span "FTP" at bounding box center [116, 153] width 13 height 9
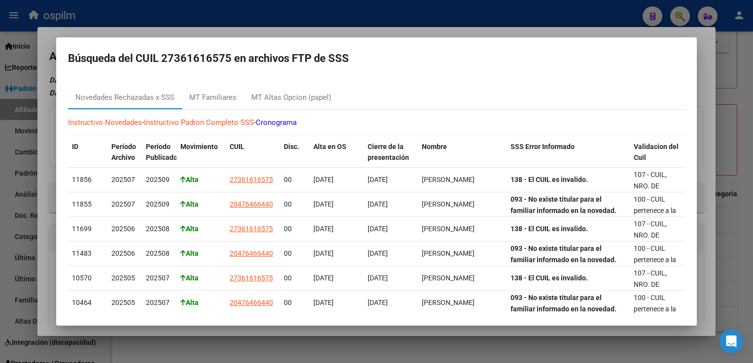
click at [278, 33] on div at bounding box center [376, 181] width 753 height 363
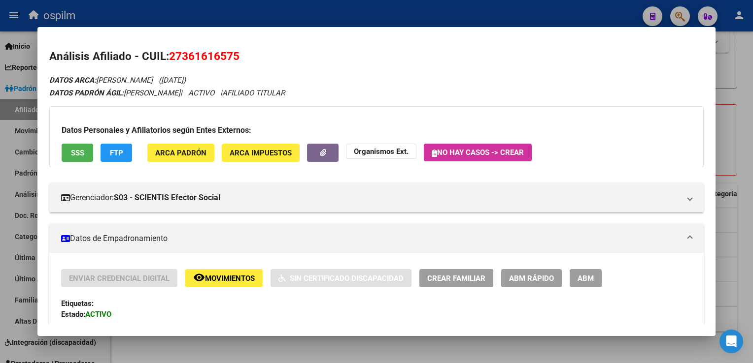
click at [740, 203] on div at bounding box center [376, 181] width 753 height 363
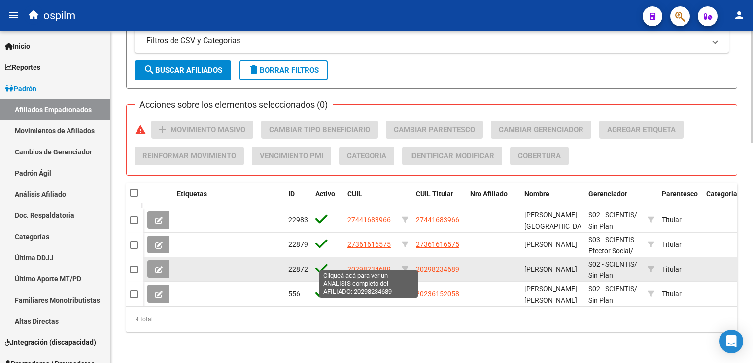
click at [374, 265] on span "20298234689" at bounding box center [368, 269] width 43 height 8
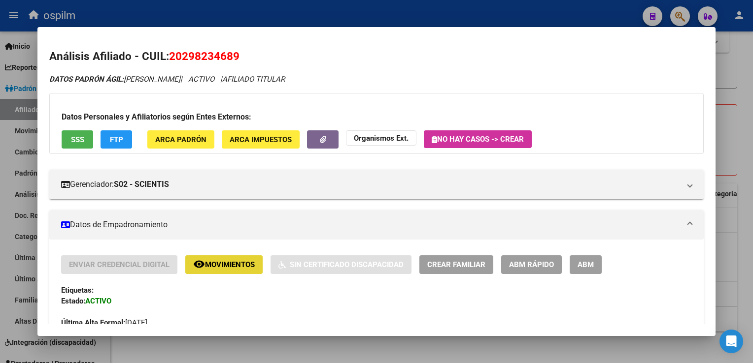
click at [203, 265] on mat-icon "remove_red_eye" at bounding box center [199, 265] width 12 height 12
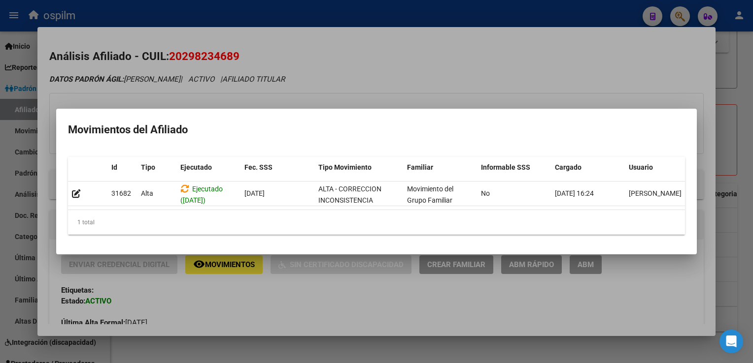
click at [486, 76] on div at bounding box center [376, 181] width 753 height 363
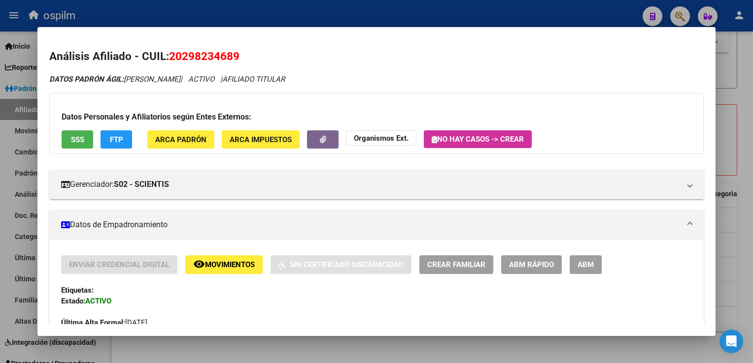
click at [76, 139] on span "SSS" at bounding box center [77, 139] width 13 height 9
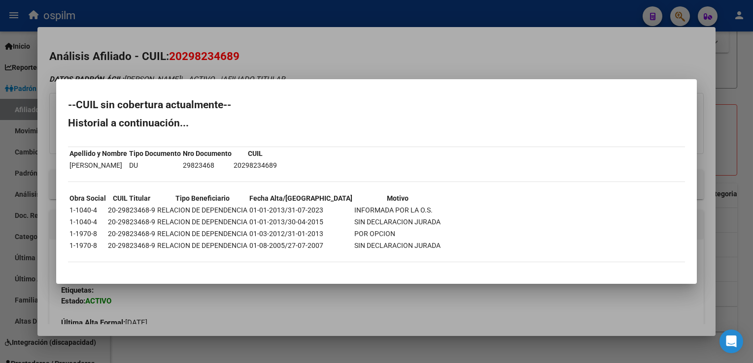
click at [264, 44] on div at bounding box center [376, 181] width 753 height 363
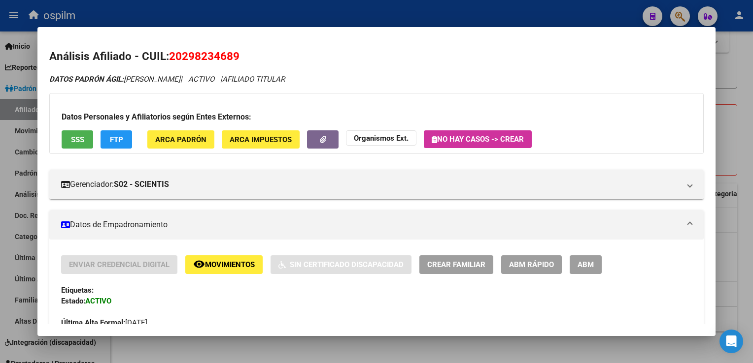
click at [119, 145] on button "FTP" at bounding box center [116, 140] width 32 height 18
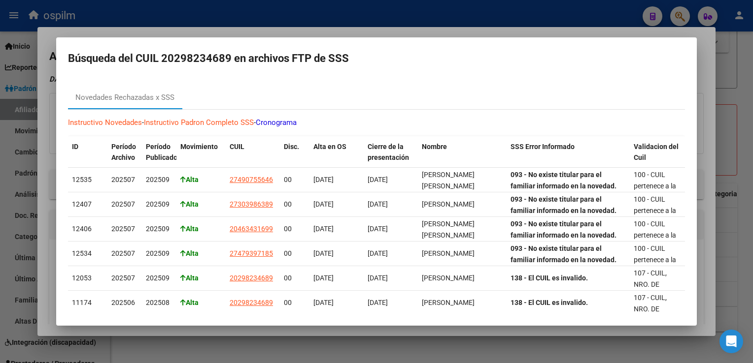
drag, startPoint x: 285, startPoint y: 29, endPoint x: 228, endPoint y: 42, distance: 58.5
click at [284, 29] on div at bounding box center [376, 181] width 753 height 363
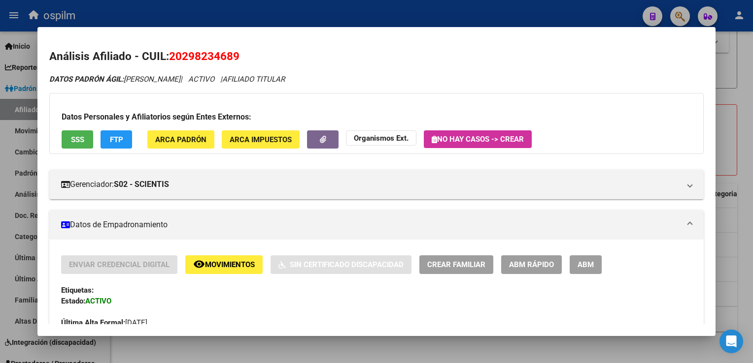
drag, startPoint x: 239, startPoint y: 56, endPoint x: 168, endPoint y: 58, distance: 70.9
click at [168, 58] on h2 "Análisis Afiliado - CUIL: 20298234689" at bounding box center [376, 56] width 654 height 17
copy h2 "20298234689"
click at [194, 142] on span "ARCA Padrón" at bounding box center [180, 139] width 51 height 9
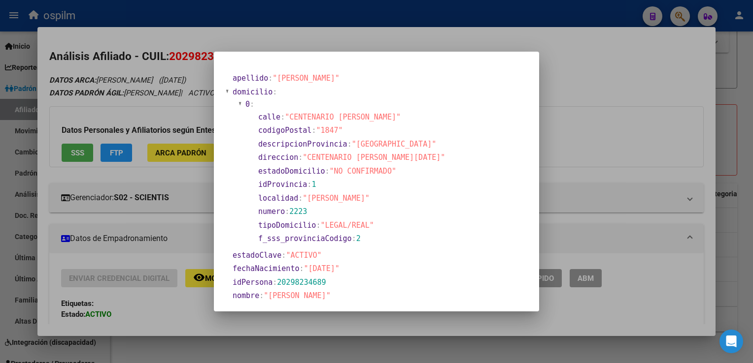
click at [625, 28] on div at bounding box center [376, 181] width 753 height 363
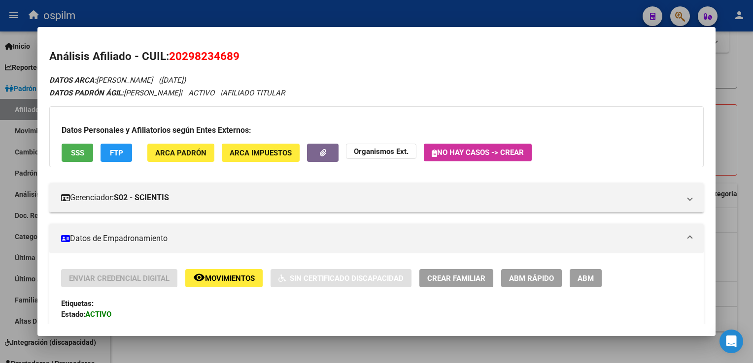
click at [737, 86] on div at bounding box center [376, 181] width 753 height 363
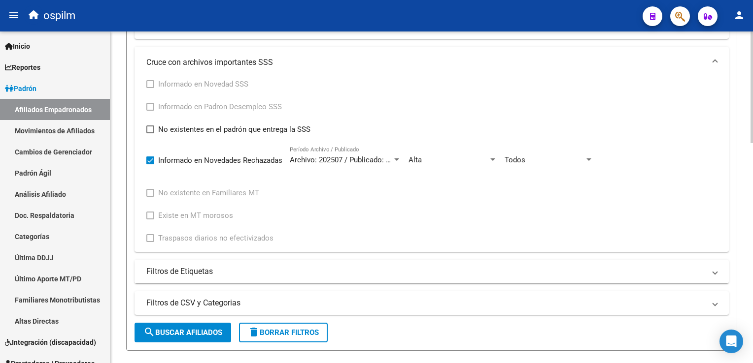
click at [748, 170] on div "PADRON -> Afiliados Empadronados (alt+a) add Crear Afiliado file_download Expor…" at bounding box center [432, 135] width 645 height 981
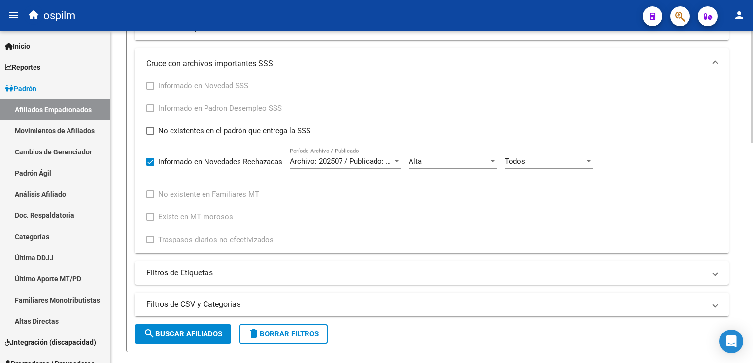
click at [748, 170] on div "PADRON -> Afiliados Empadronados (alt+a) add Crear Afiliado file_download Expor…" at bounding box center [431, 137] width 642 height 981
click at [542, 160] on div "Todos" at bounding box center [544, 161] width 80 height 9
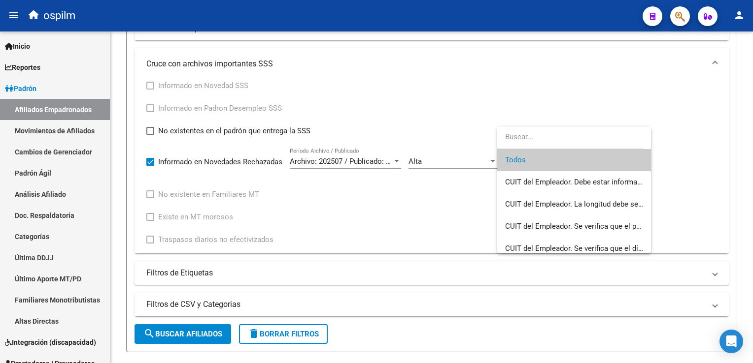
click at [447, 156] on div at bounding box center [376, 181] width 753 height 363
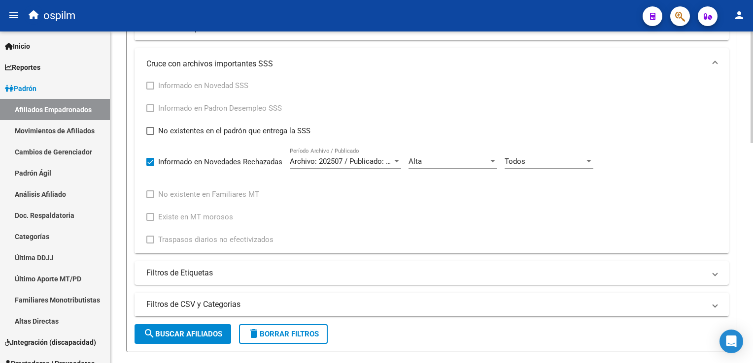
click at [455, 160] on div "Alta" at bounding box center [448, 161] width 80 height 9
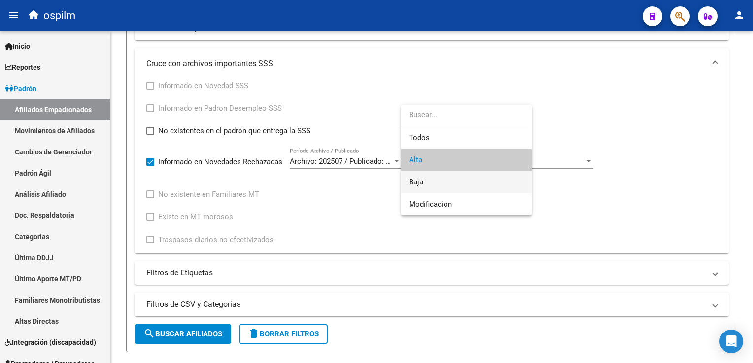
click at [441, 178] on span "Baja" at bounding box center [466, 182] width 115 height 22
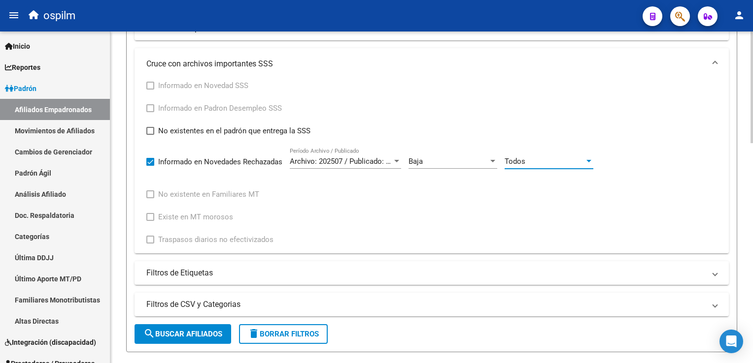
click at [517, 159] on span "Todos" at bounding box center [514, 161] width 21 height 9
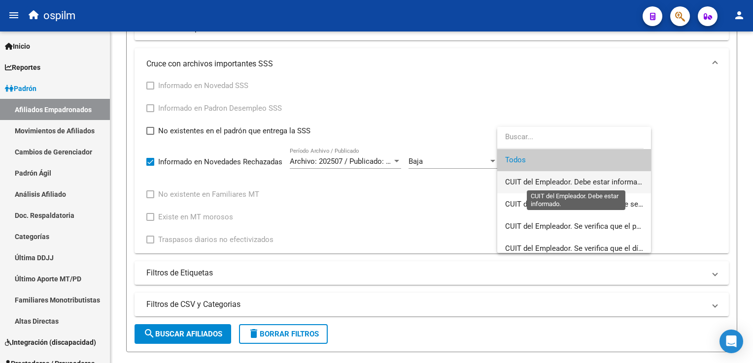
click at [542, 181] on span "CUIT del Empleador. Debe estar informado." at bounding box center [576, 182] width 142 height 9
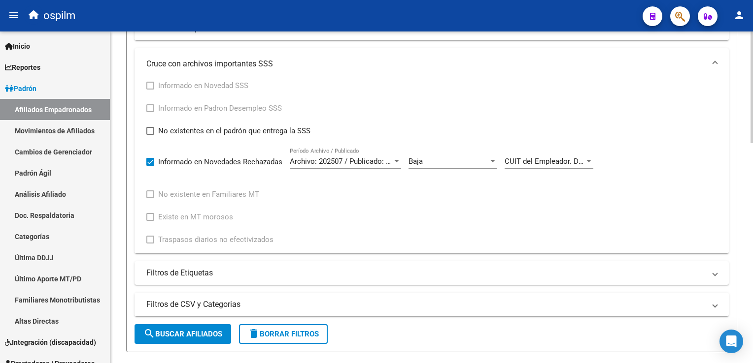
click at [186, 343] on form "Filtros Id CUIL / Nombre / Apellido CUIL Titular Seleccionar Gerenciador Selecc…" at bounding box center [431, 50] width 611 height 606
click at [193, 335] on span "search Buscar Afiliados" at bounding box center [182, 334] width 79 height 9
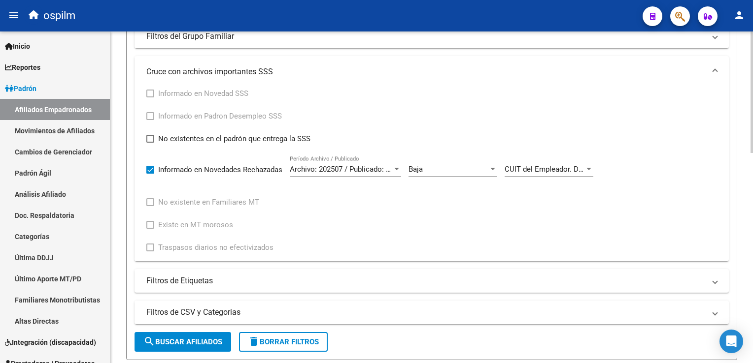
scroll to position [380, 0]
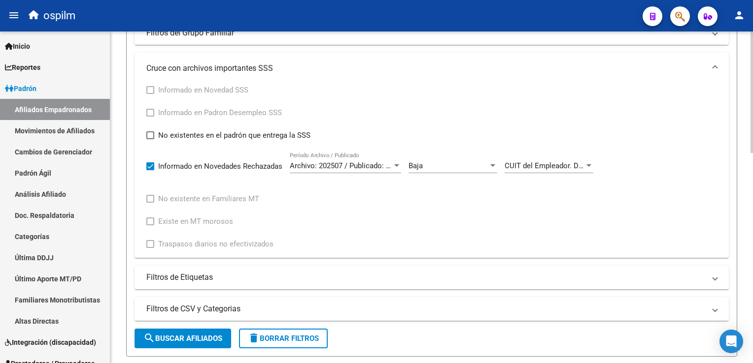
click at [752, 250] on html "menu ospilm person Firma Express Inicio Instructivos Contacto OS Reportes Ingre…" at bounding box center [376, 181] width 753 height 363
click at [538, 166] on span "CUIT del Empleador. Debe estar informado." at bounding box center [575, 166] width 142 height 9
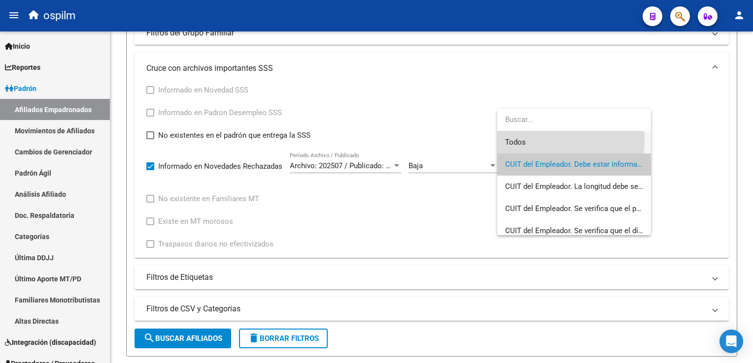
click at [541, 139] on span "Todos" at bounding box center [574, 142] width 138 height 22
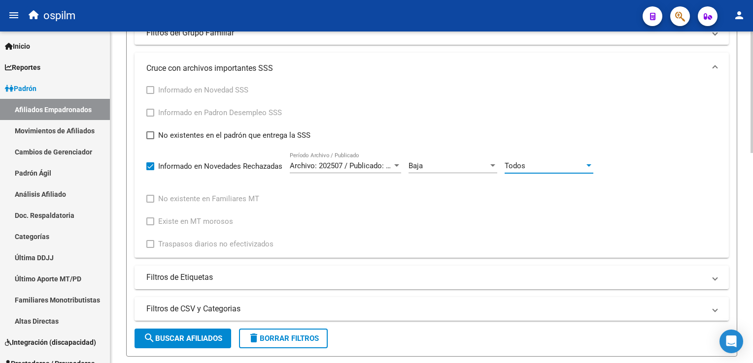
drag, startPoint x: 192, startPoint y: 337, endPoint x: 302, endPoint y: 316, distance: 112.8
click at [195, 335] on span "search Buscar Afiliados" at bounding box center [182, 338] width 79 height 9
drag, startPoint x: 749, startPoint y: 173, endPoint x: 752, endPoint y: 302, distance: 129.1
click at [752, 304] on html "menu ospilm person Firma Express Inicio Instructivos Contacto OS Reportes Ingre…" at bounding box center [376, 181] width 753 height 363
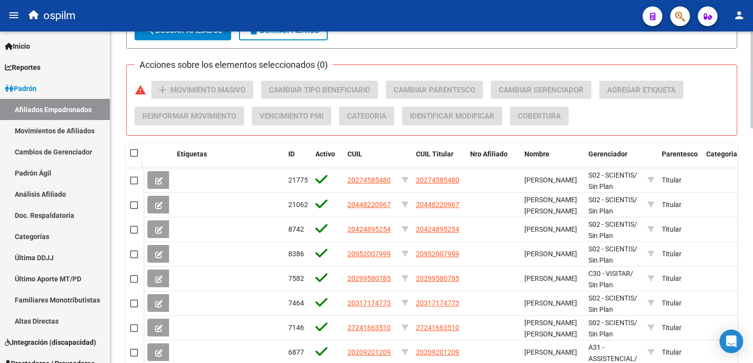
scroll to position [654, 0]
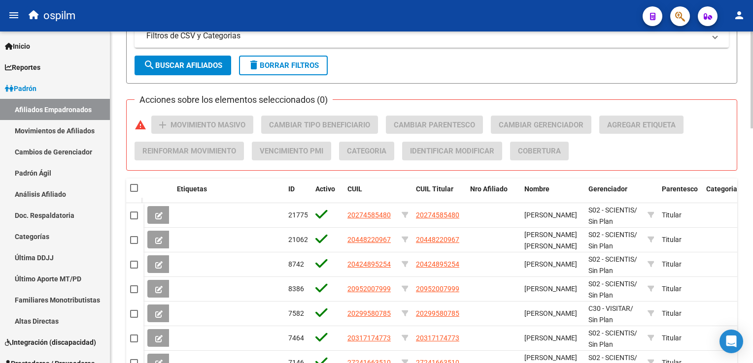
click at [751, 234] on div at bounding box center [751, 272] width 2 height 97
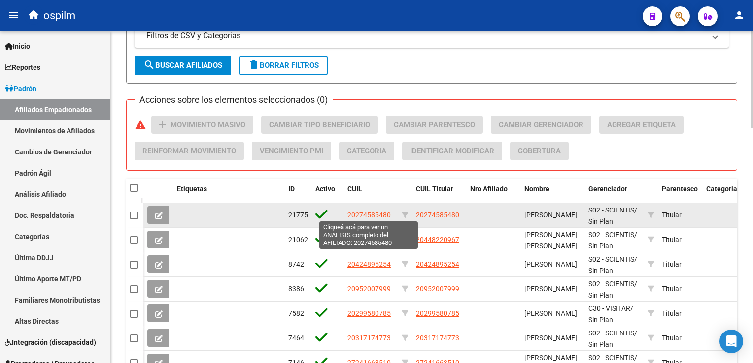
click at [366, 213] on span "20274585480" at bounding box center [368, 215] width 43 height 8
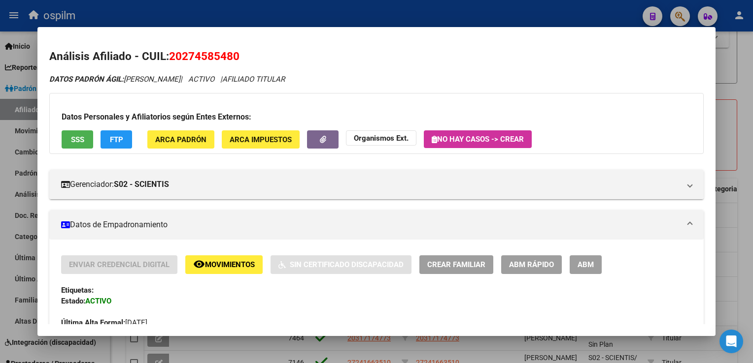
drag, startPoint x: 250, startPoint y: 60, endPoint x: 171, endPoint y: 64, distance: 78.9
click at [171, 64] on h2 "Análisis Afiliado - CUIL: 20274585480" at bounding box center [376, 56] width 654 height 17
copy span "20274585480"
click at [80, 138] on span "SSS" at bounding box center [77, 139] width 13 height 9
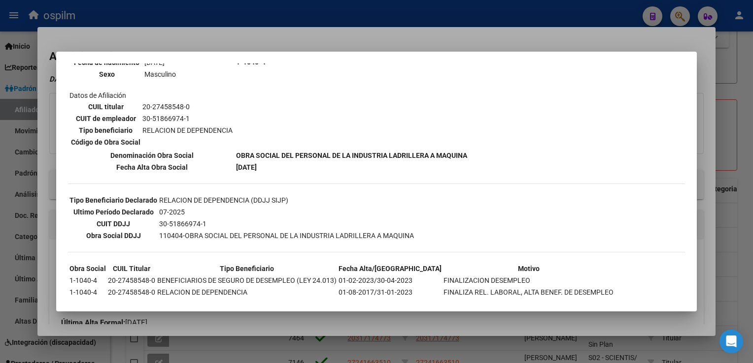
scroll to position [143, 0]
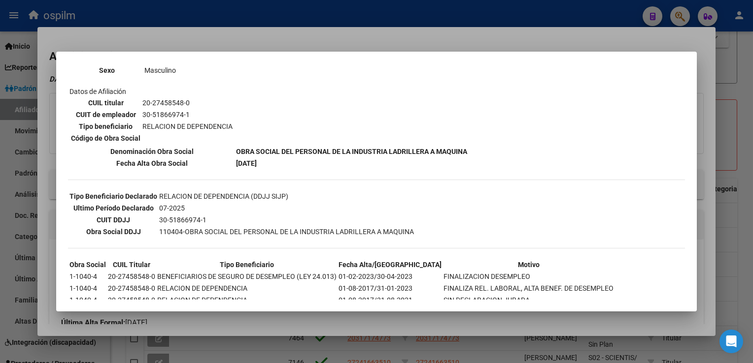
click at [250, 40] on div at bounding box center [376, 181] width 753 height 363
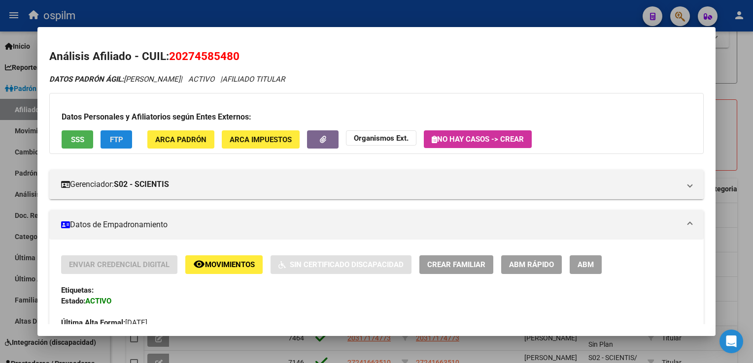
click at [119, 141] on span "FTP" at bounding box center [116, 139] width 13 height 9
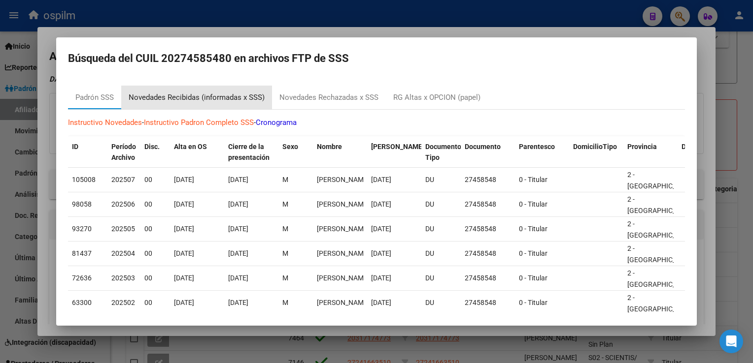
click at [173, 98] on div "Novedades Recibidas (informadas x SSS)" at bounding box center [197, 97] width 136 height 11
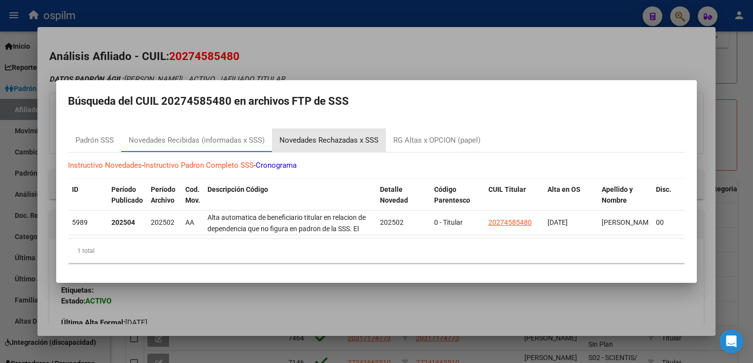
click at [341, 135] on div "Novedades Rechazadas x SSS" at bounding box center [328, 140] width 99 height 11
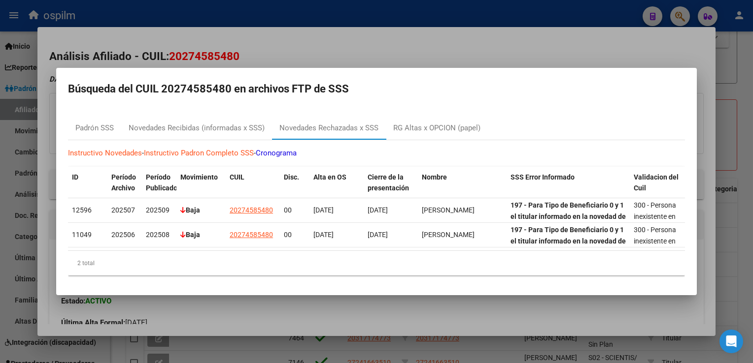
click at [283, 51] on div at bounding box center [376, 181] width 753 height 363
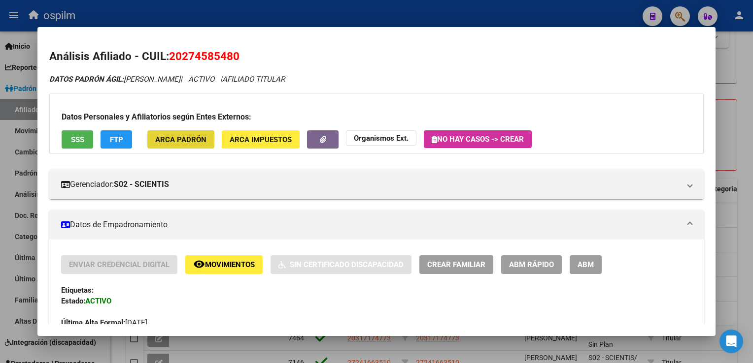
click at [180, 134] on button "ARCA Padrón" at bounding box center [180, 140] width 67 height 18
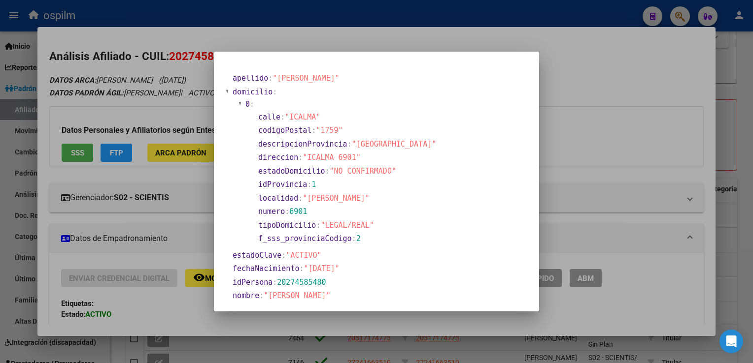
click at [573, 48] on div at bounding box center [376, 181] width 753 height 363
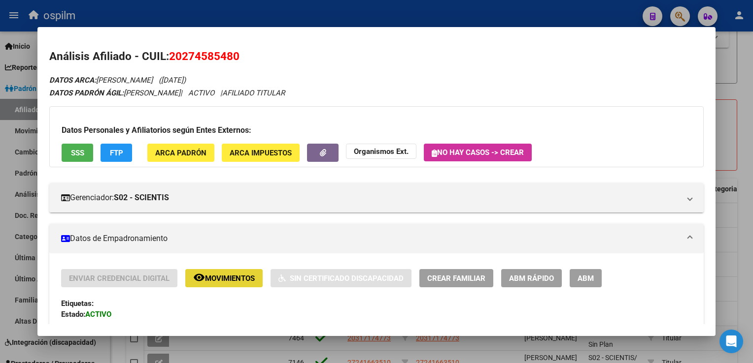
click at [215, 276] on span "Movimientos" at bounding box center [230, 278] width 50 height 9
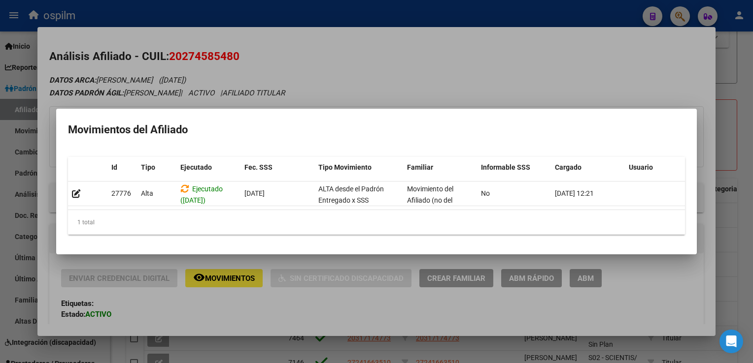
click at [359, 85] on div at bounding box center [376, 181] width 753 height 363
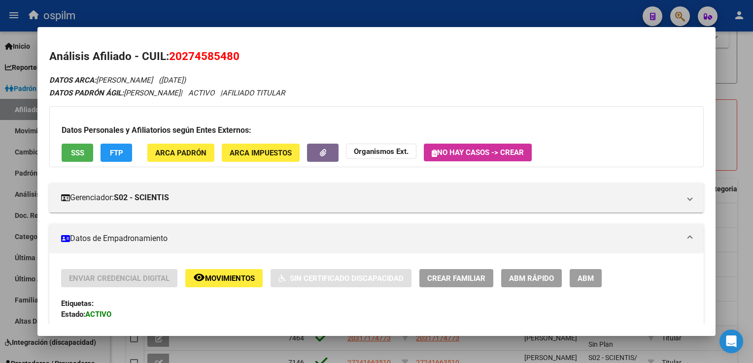
click at [113, 159] on button "FTP" at bounding box center [116, 153] width 32 height 18
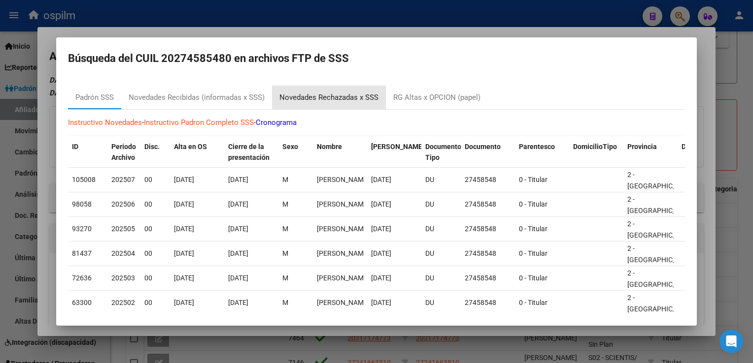
click at [328, 96] on div "Novedades Rechazadas x SSS" at bounding box center [328, 97] width 99 height 11
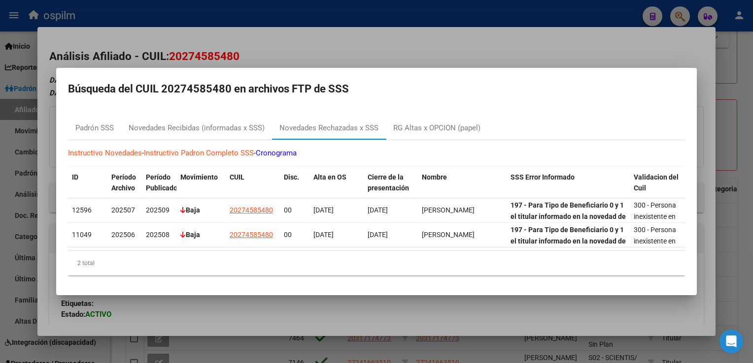
drag, startPoint x: 504, startPoint y: 51, endPoint x: 512, endPoint y: 63, distance: 13.9
click at [504, 51] on div at bounding box center [376, 181] width 753 height 363
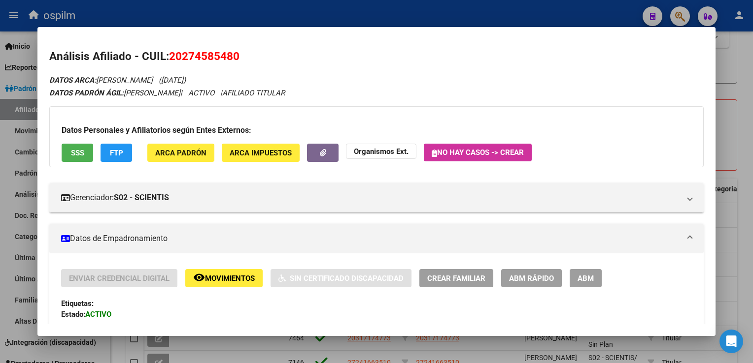
click at [743, 149] on div at bounding box center [376, 181] width 753 height 363
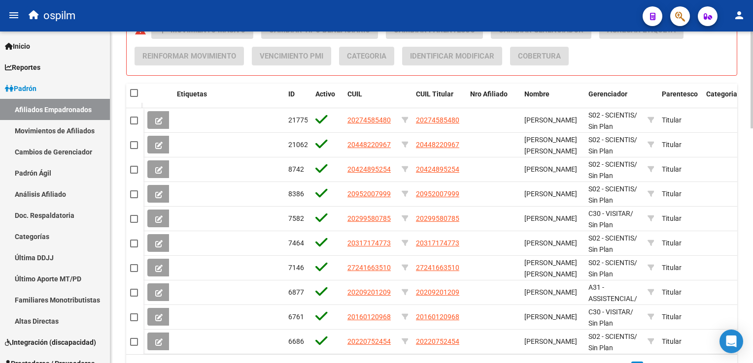
scroll to position [792, 0]
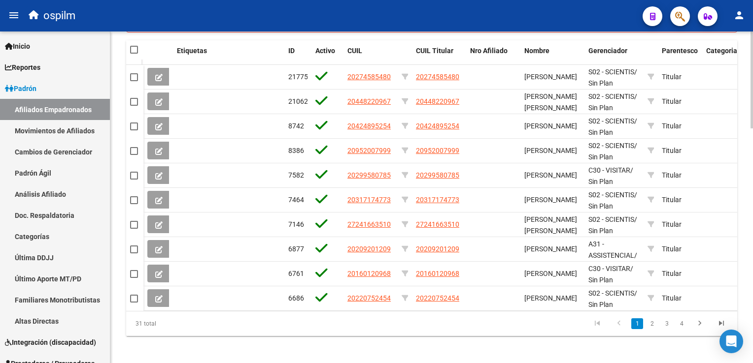
click at [752, 273] on html "menu ospilm person Firma Express Inicio Instructivos Contacto OS Reportes Ingre…" at bounding box center [376, 181] width 753 height 363
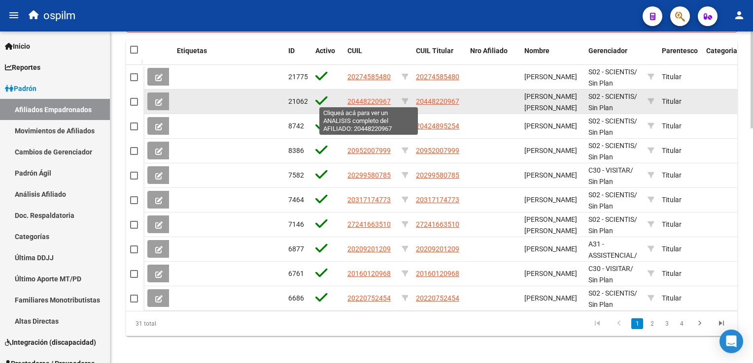
click at [376, 99] on span "20448220967" at bounding box center [368, 102] width 43 height 8
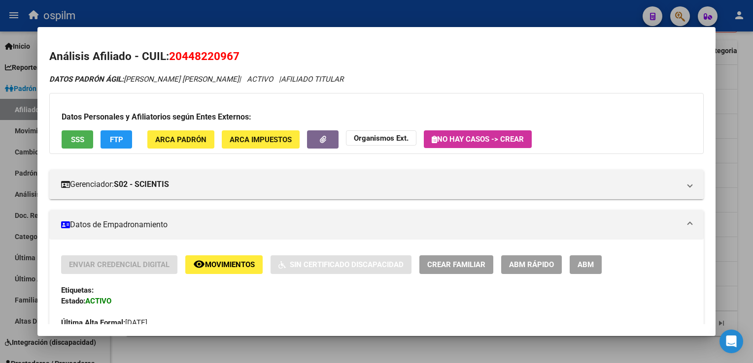
drag, startPoint x: 246, startPoint y: 56, endPoint x: 172, endPoint y: 60, distance: 74.0
click at [172, 60] on h2 "Análisis Afiliado - CUIL: 20448220967" at bounding box center [376, 56] width 654 height 17
copy span "20448220967"
click at [70, 146] on button "SSS" at bounding box center [78, 140] width 32 height 18
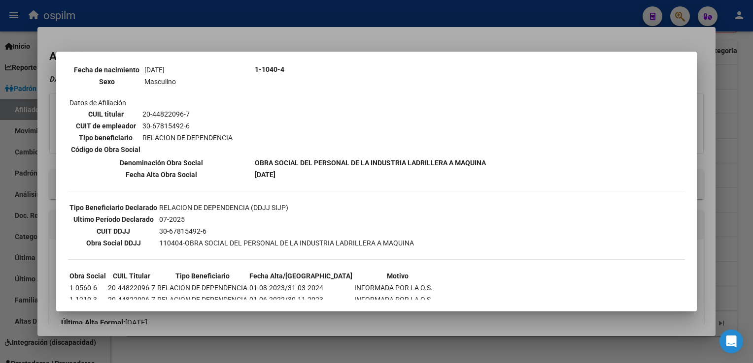
scroll to position [140, 0]
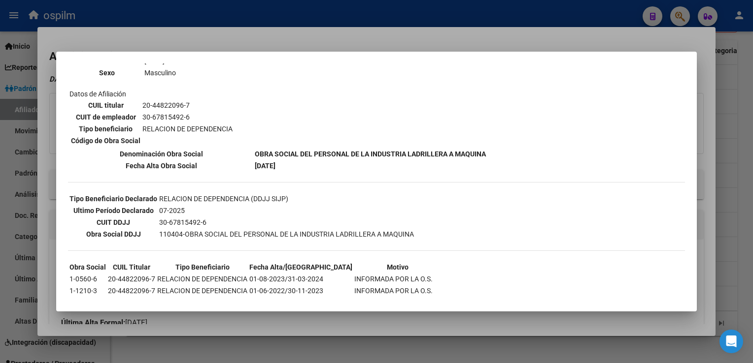
click at [279, 30] on div at bounding box center [376, 181] width 753 height 363
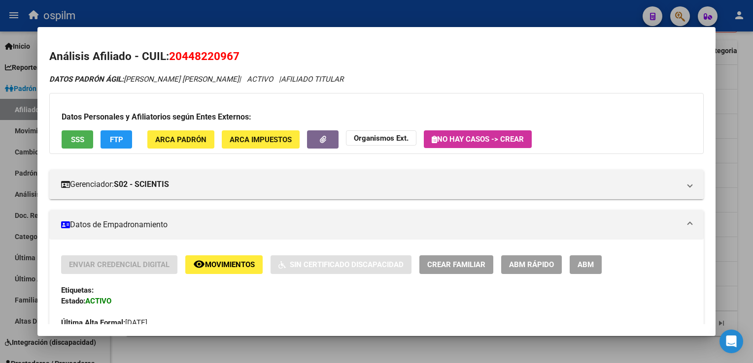
click at [117, 135] on span "FTP" at bounding box center [116, 139] width 13 height 9
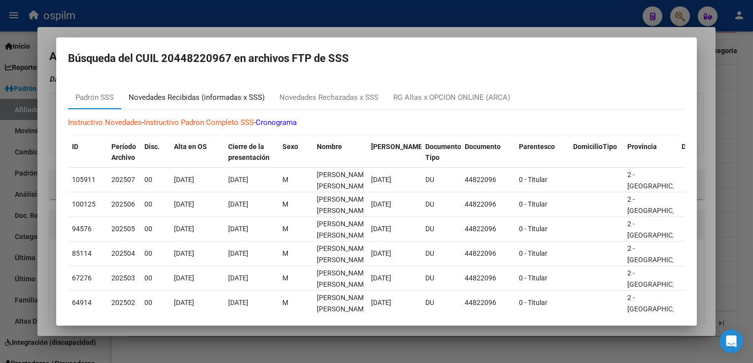
click at [222, 99] on div "Novedades Recibidas (informadas x SSS)" at bounding box center [197, 97] width 136 height 11
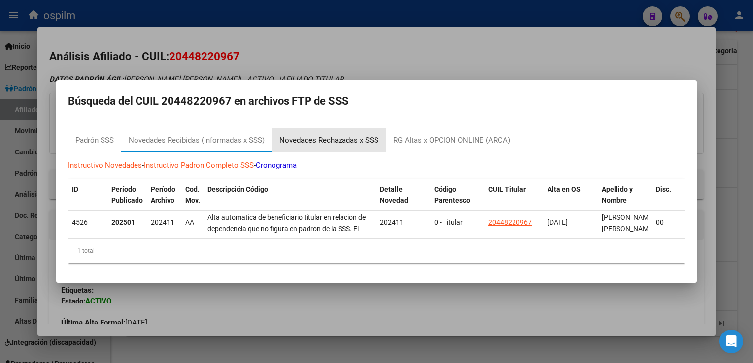
click at [317, 140] on div "Novedades Rechazadas x SSS" at bounding box center [328, 140] width 99 height 11
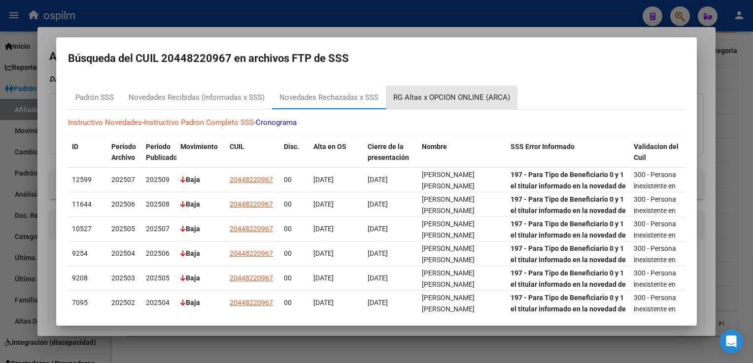
click at [404, 101] on div "RG Altas x OPCION ONLINE (ARCA)" at bounding box center [451, 97] width 117 height 11
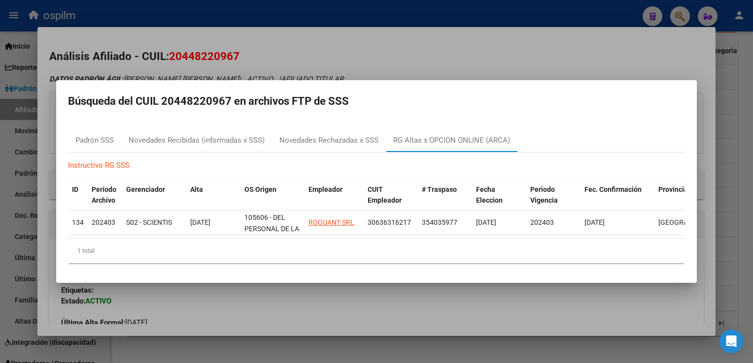
click at [340, 32] on div at bounding box center [376, 181] width 753 height 363
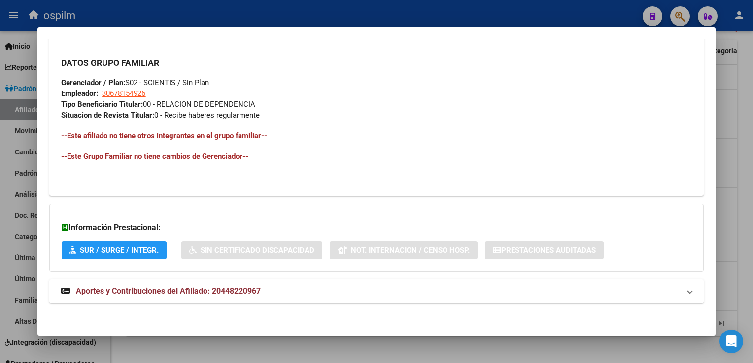
scroll to position [0, 0]
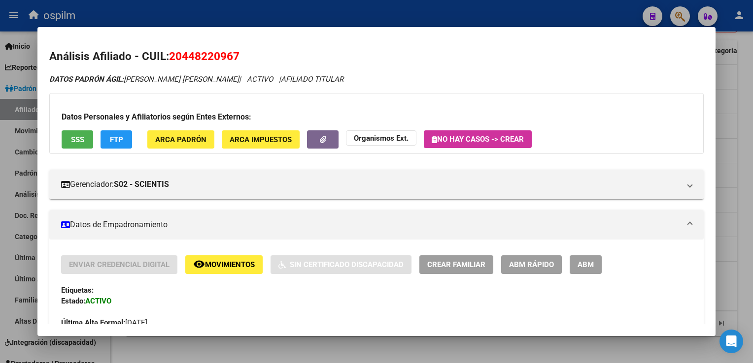
drag, startPoint x: 249, startPoint y: 57, endPoint x: 170, endPoint y: 61, distance: 78.9
click at [170, 61] on h2 "Análisis Afiliado - CUIL: 20448220967" at bounding box center [376, 56] width 654 height 17
copy span "20448220967"
click at [745, 149] on div at bounding box center [376, 181] width 753 height 363
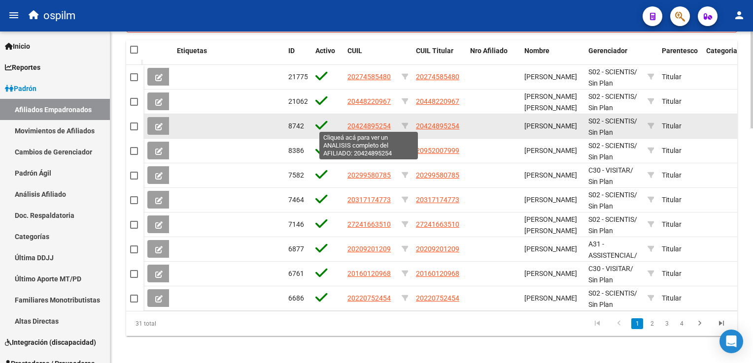
click at [350, 127] on span "20424895254" at bounding box center [368, 126] width 43 height 8
type textarea "20424895254"
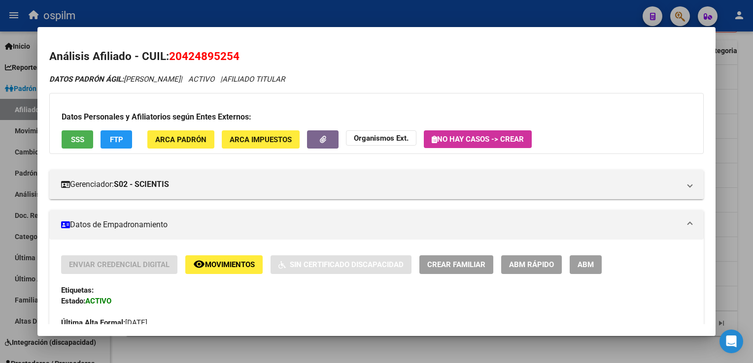
drag, startPoint x: 246, startPoint y: 57, endPoint x: 169, endPoint y: 60, distance: 76.9
click at [169, 60] on h2 "Análisis Afiliado - CUIL: 20424895254" at bounding box center [376, 56] width 654 height 17
copy span "20424895254"
click at [78, 141] on span "SSS" at bounding box center [77, 139] width 13 height 9
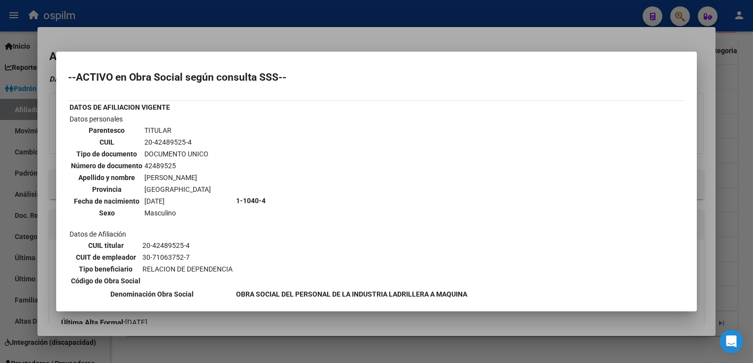
scroll to position [164, 0]
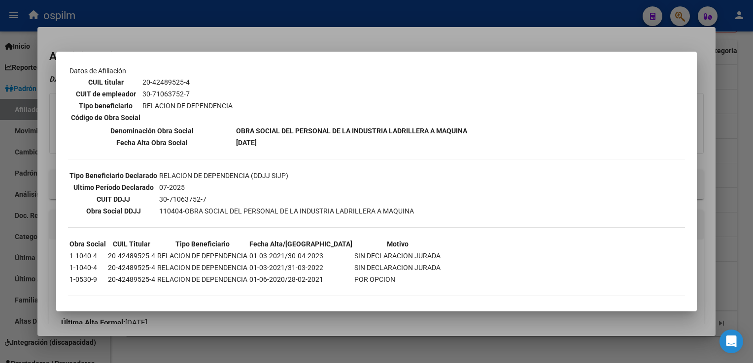
drag, startPoint x: 353, startPoint y: 40, endPoint x: 345, endPoint y: 40, distance: 7.9
click at [353, 39] on div at bounding box center [376, 181] width 753 height 363
